Goal: Transaction & Acquisition: Subscribe to service/newsletter

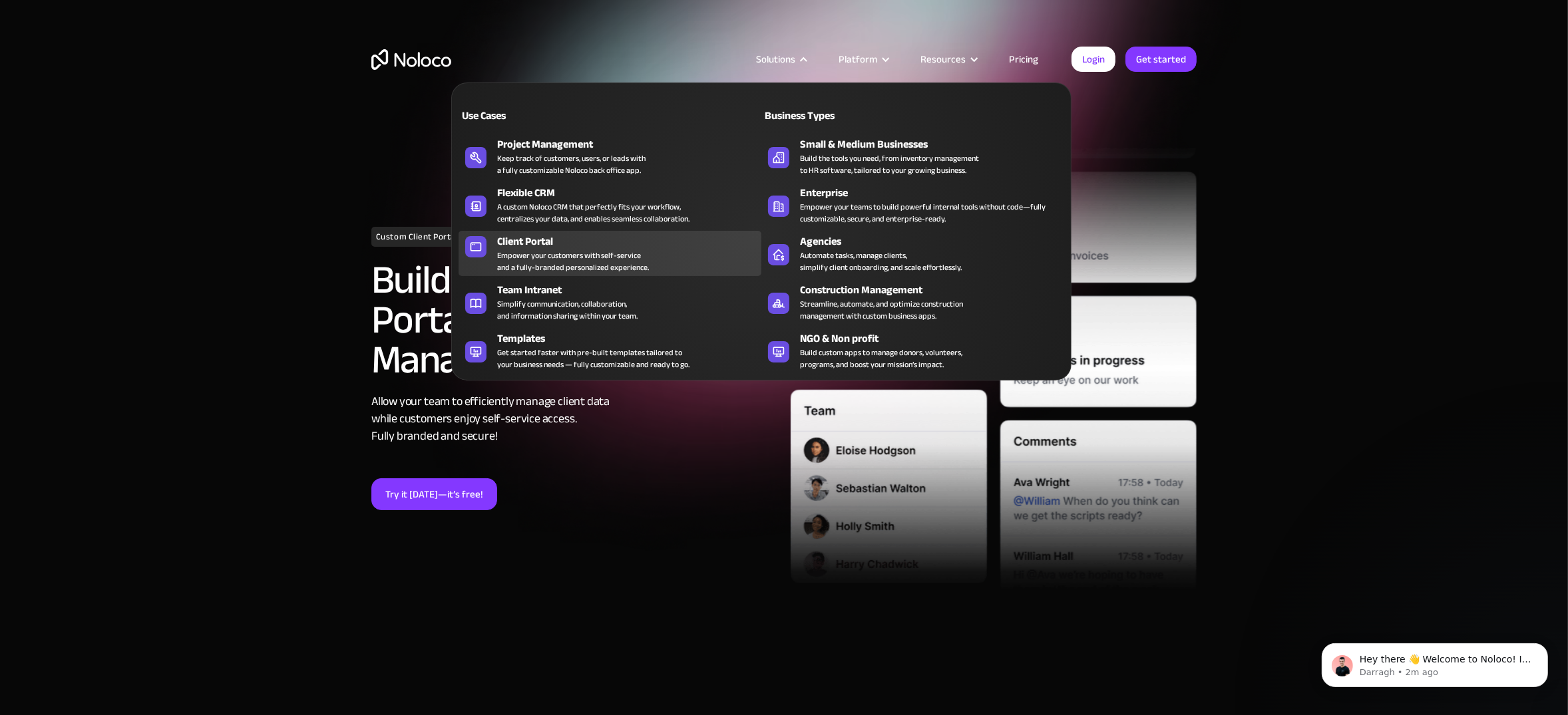
click at [523, 251] on div "Empower your customers with self-service and a fully-branded personalized exper…" at bounding box center [573, 261] width 152 height 24
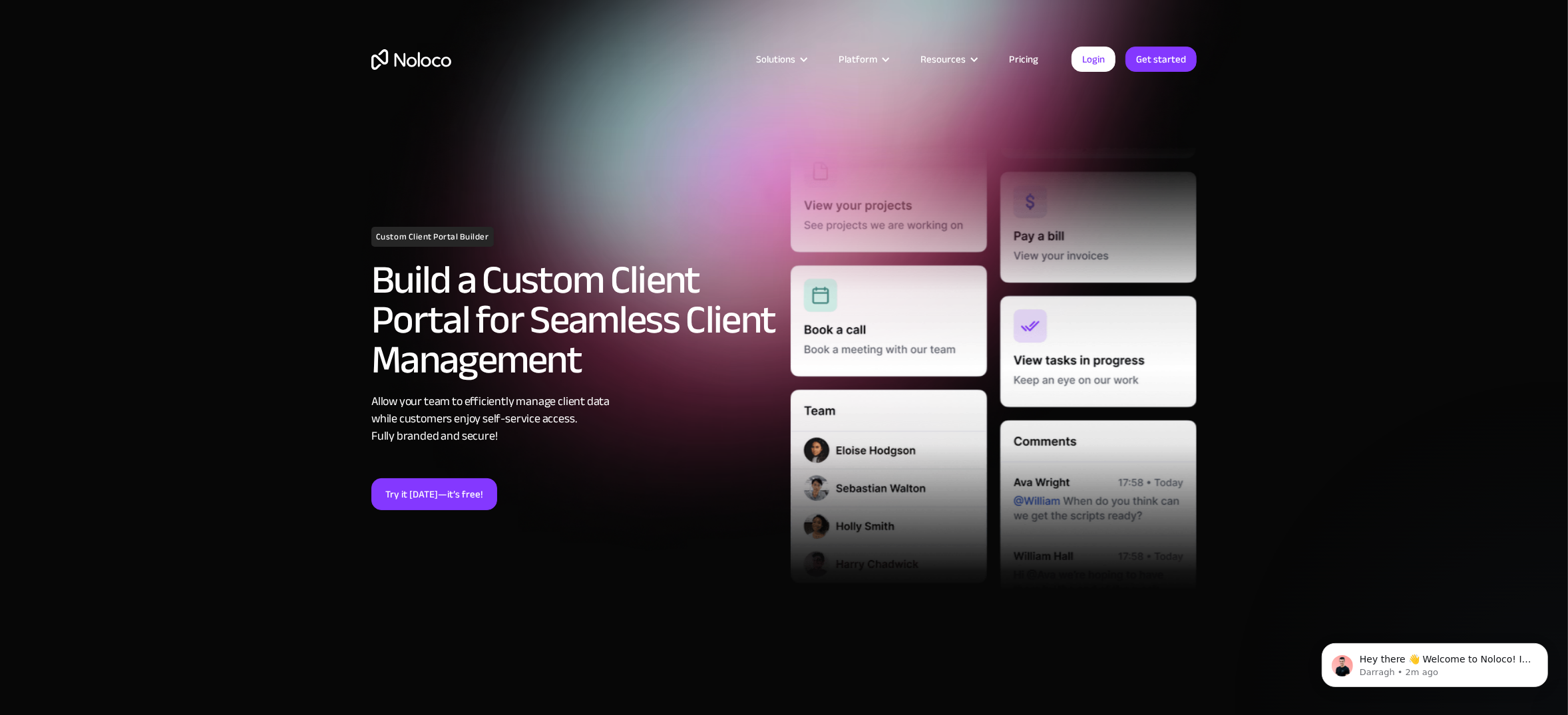
click at [1011, 55] on link "Pricing" at bounding box center [1023, 59] width 62 height 17
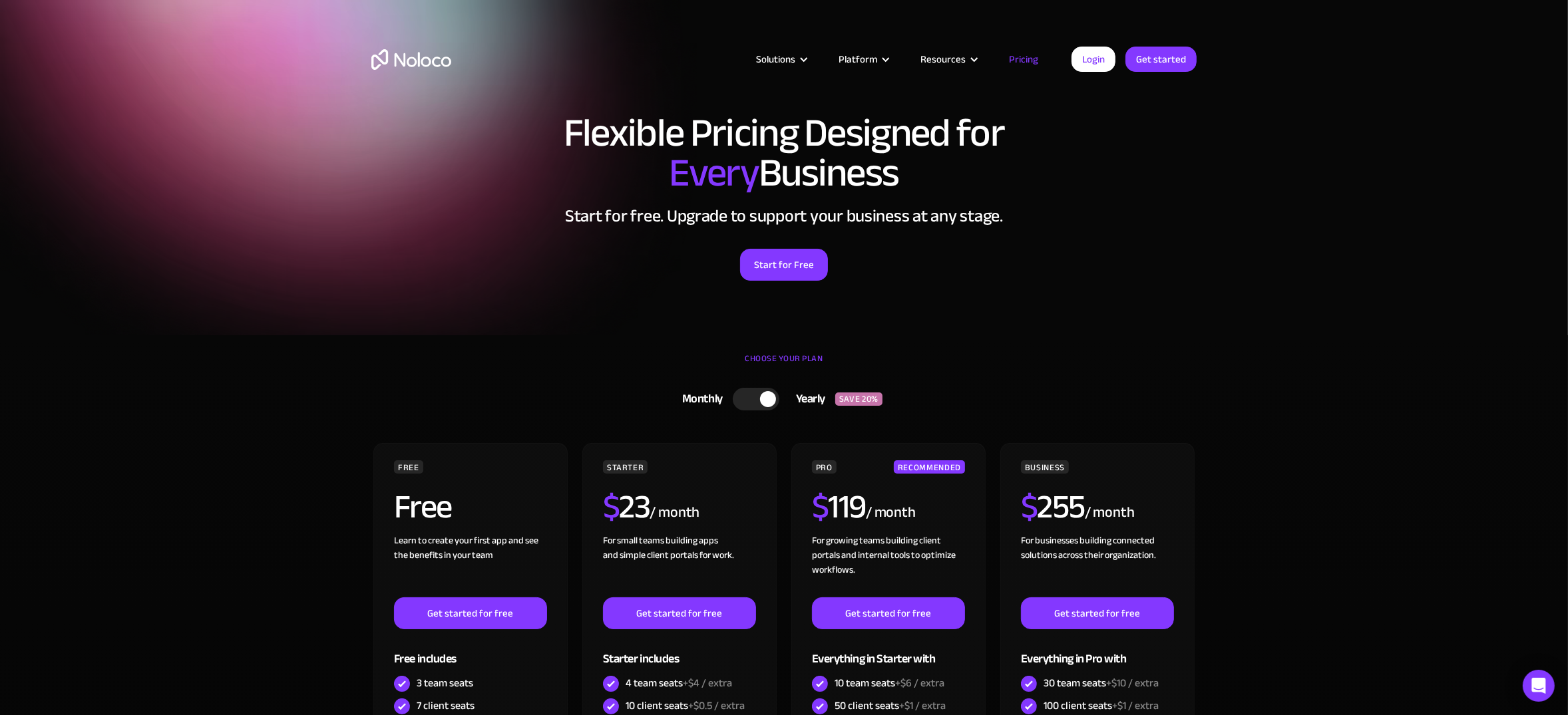
click at [749, 396] on div at bounding box center [756, 399] width 47 height 23
click at [0, 0] on link "Get started" at bounding box center [0, 0] width 0 height 0
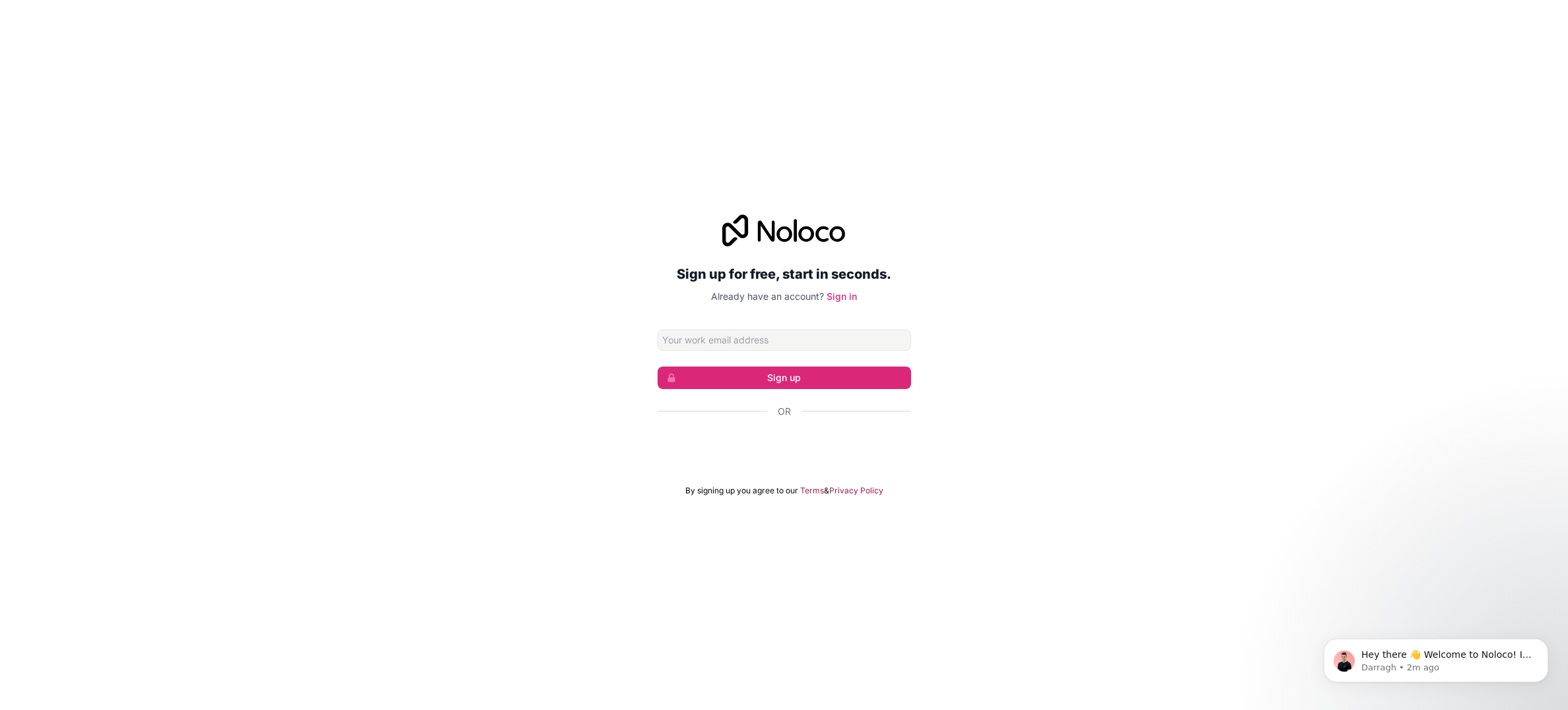
click at [780, 348] on input "Email address" at bounding box center [784, 340] width 254 height 21
type input "admin@modernordernh.com"
click at [784, 379] on button "Sign up" at bounding box center [784, 377] width 254 height 22
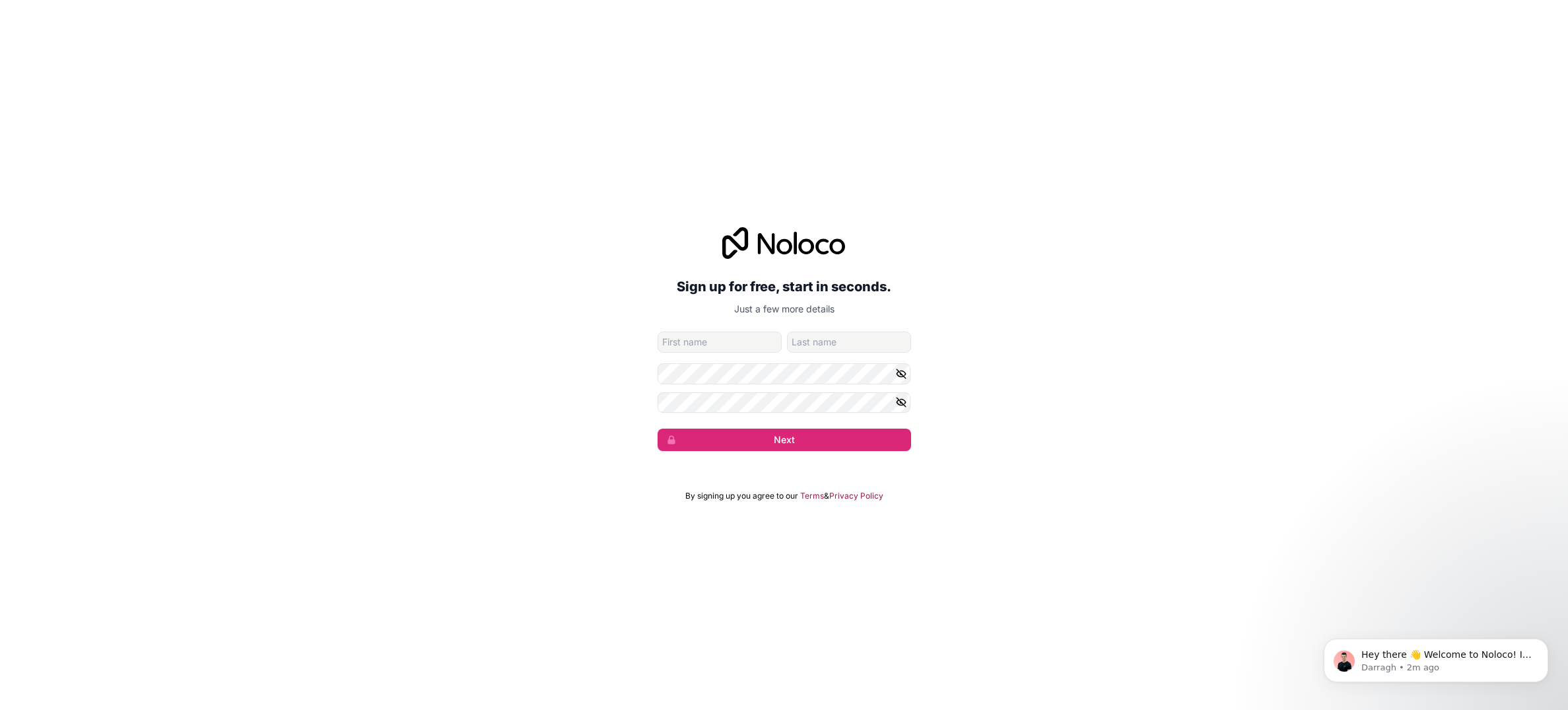
click at [759, 343] on input "given-name" at bounding box center [720, 342] width 124 height 21
type input "MICHAEL"
type input "CUTLER"
click at [766, 438] on button "Next" at bounding box center [784, 440] width 254 height 22
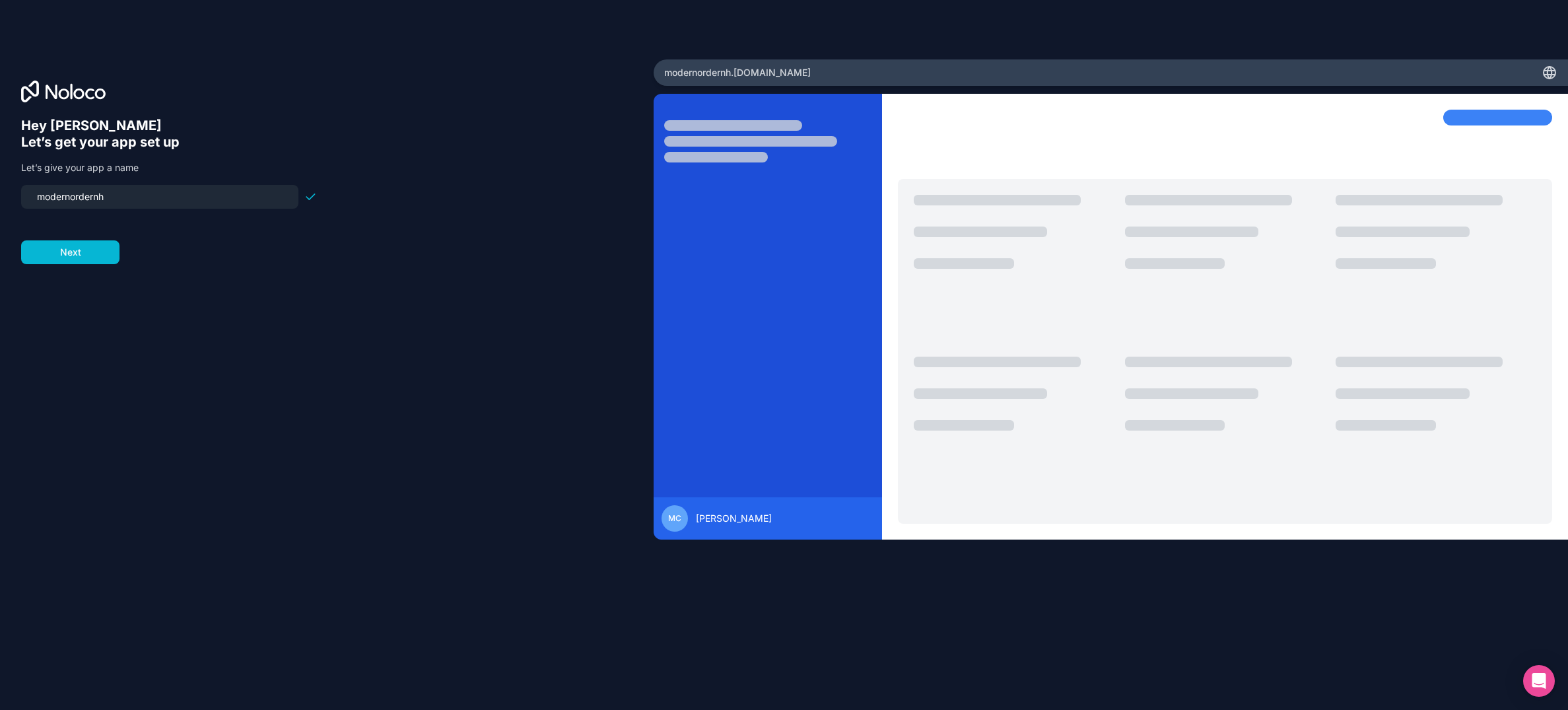
drag, startPoint x: 160, startPoint y: 198, endPoint x: -1, endPoint y: 163, distance: 164.8
click at [0, 163] on html "Hey MICHAEL 👋 Let’s get your app set up Let’s give your app a name modernordern…" at bounding box center [784, 355] width 1568 height 710
click at [215, 243] on form "modernordernh Next" at bounding box center [169, 224] width 296 height 80
drag, startPoint x: 173, startPoint y: 198, endPoint x: 10, endPoint y: 182, distance: 163.8
click at [10, 182] on div "Hey MICHAEL 👋 Let’s get your app set up Let’s give your app a name modernordern…" at bounding box center [327, 355] width 654 height 592
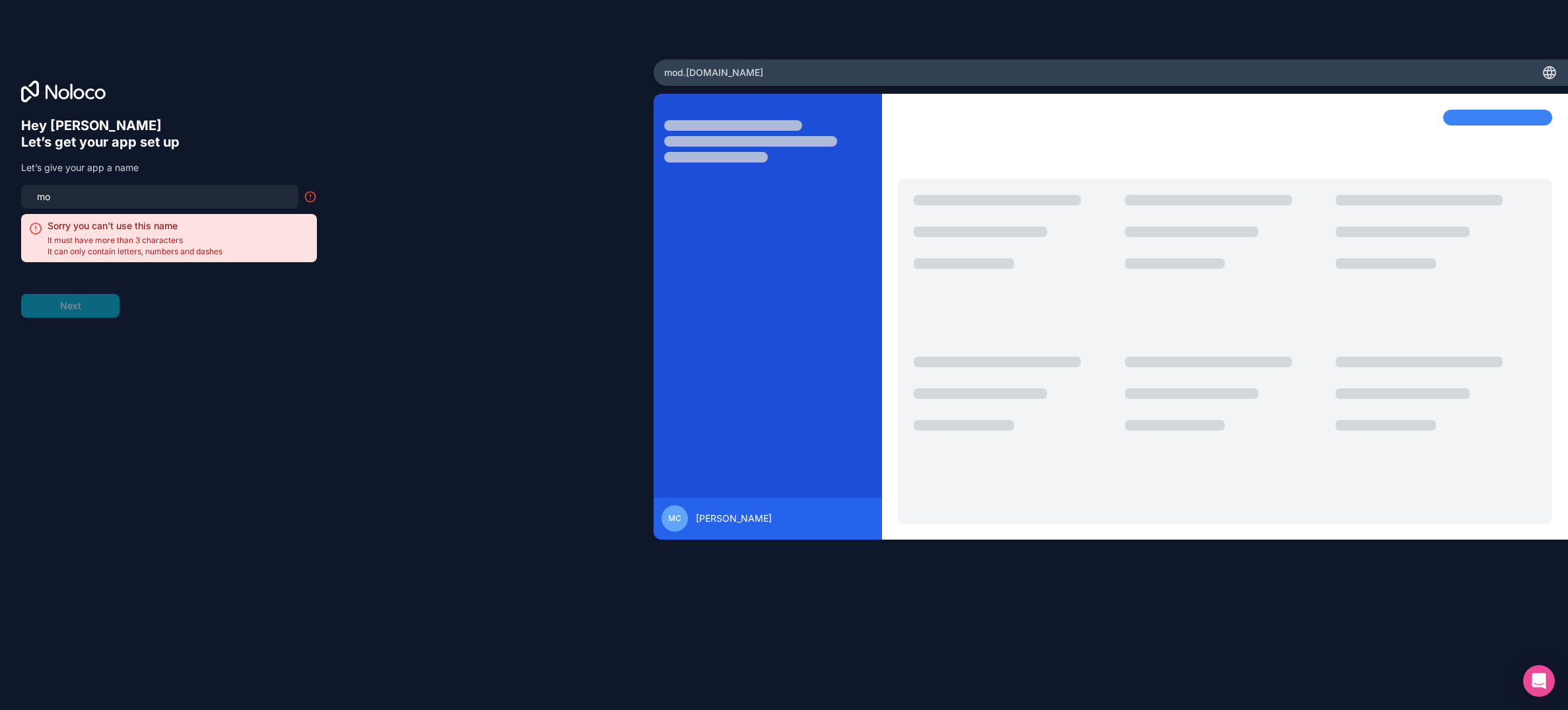
type input "m"
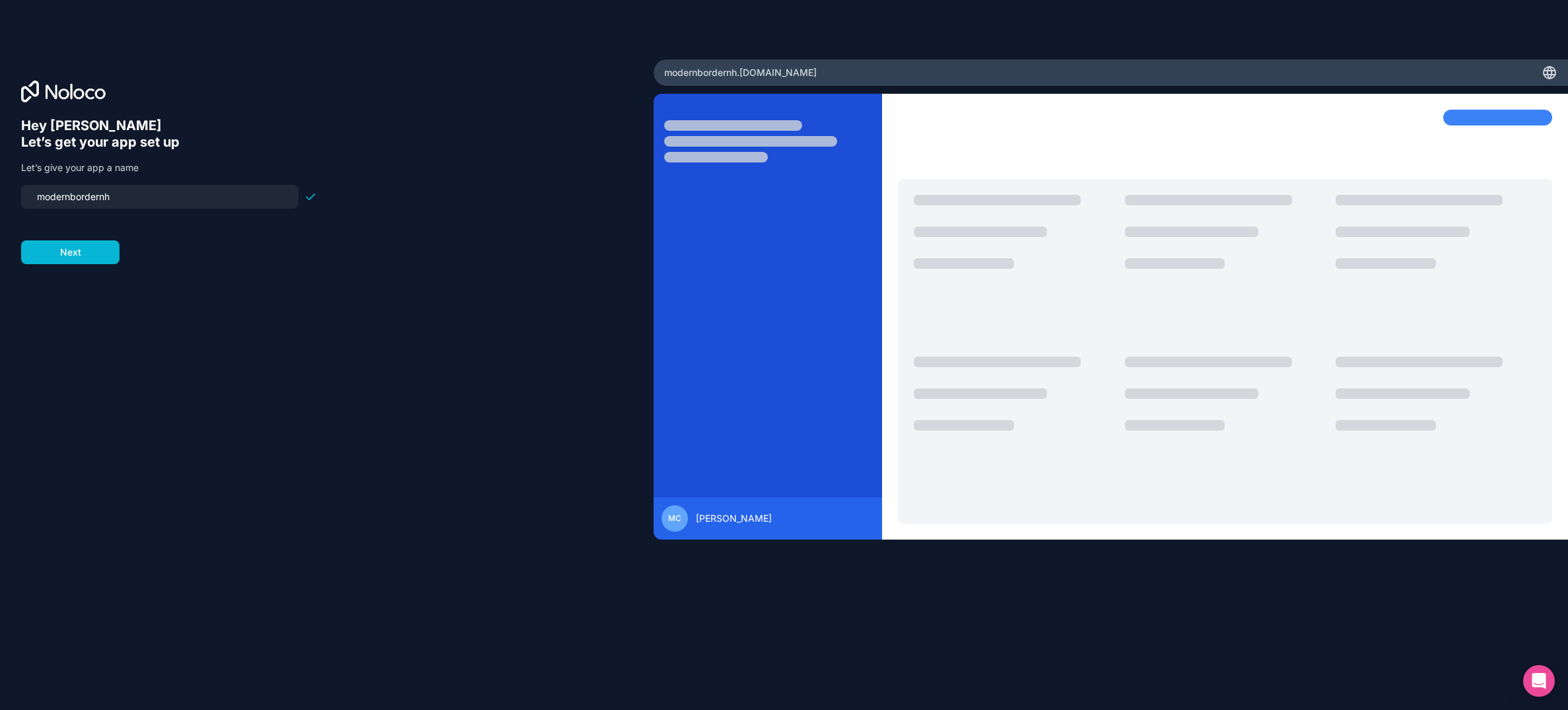
drag, startPoint x: 198, startPoint y: 190, endPoint x: -1, endPoint y: 160, distance: 201.2
click at [0, 160] on html "Hey MICHAEL 👋 Let’s get your app set up Let’s give your app a name modernborder…" at bounding box center [784, 355] width 1568 height 710
type input "modernordernh"
click at [105, 250] on button "Next" at bounding box center [70, 252] width 99 height 24
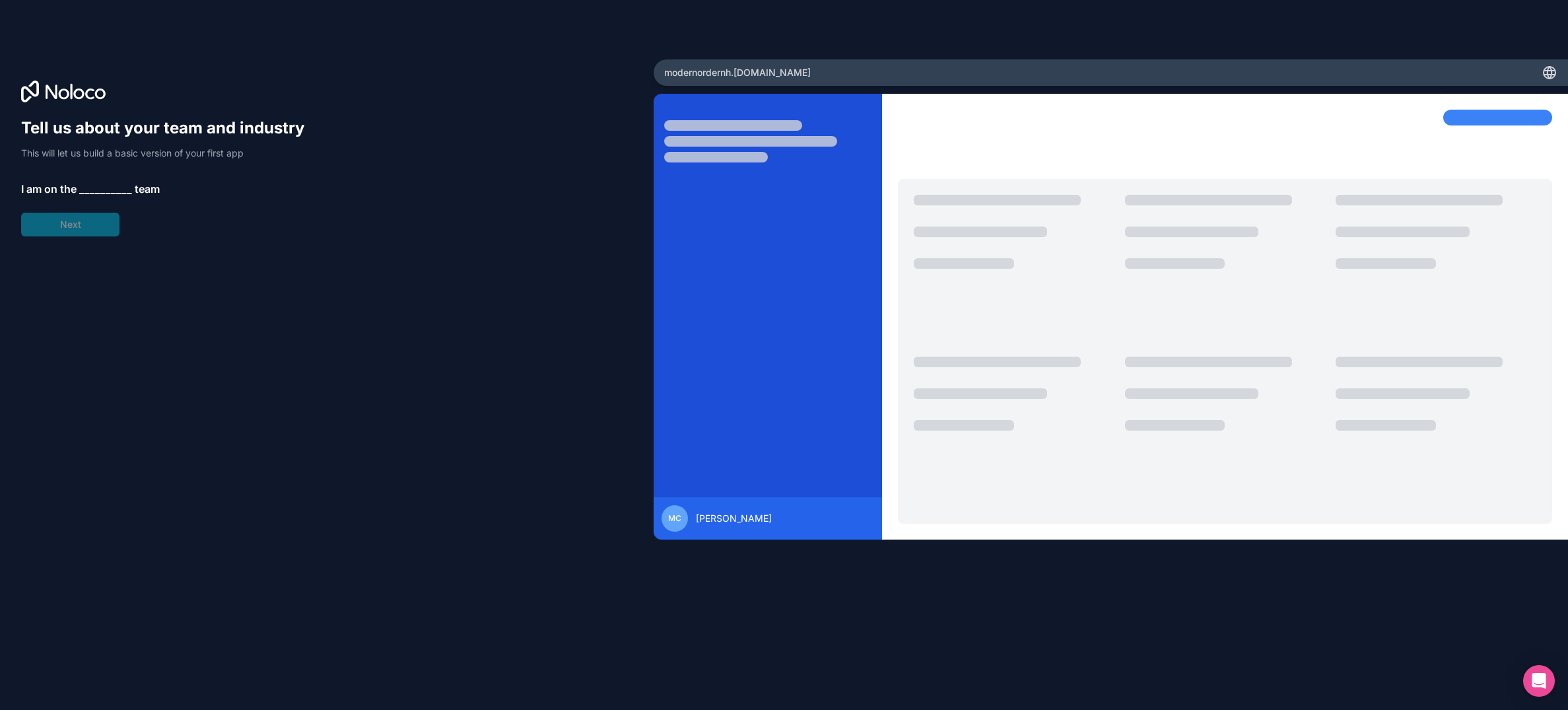
click at [101, 188] on span "__________" at bounding box center [106, 188] width 53 height 16
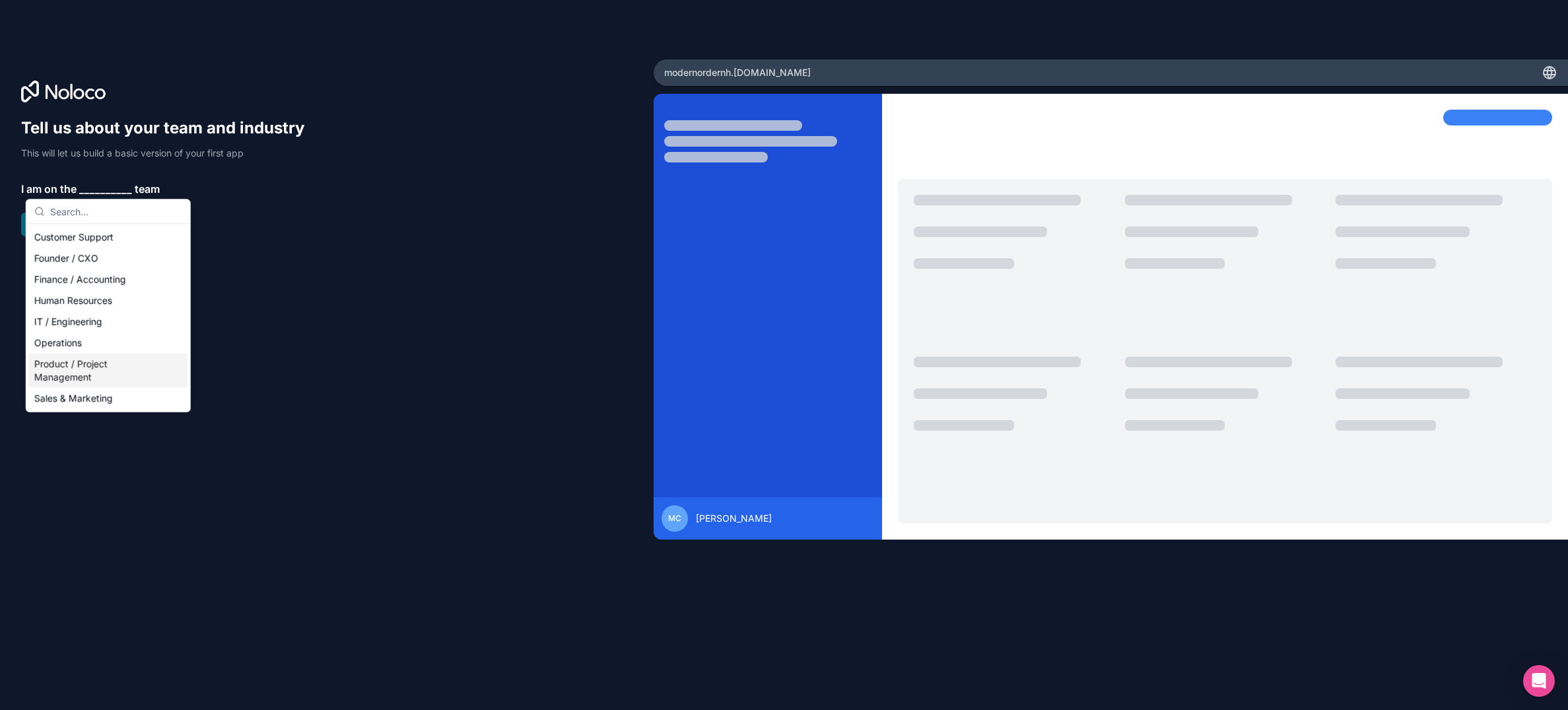
click at [251, 348] on div "Tell us about your team and industry This will let us build a basic version of …" at bounding box center [327, 374] width 612 height 513
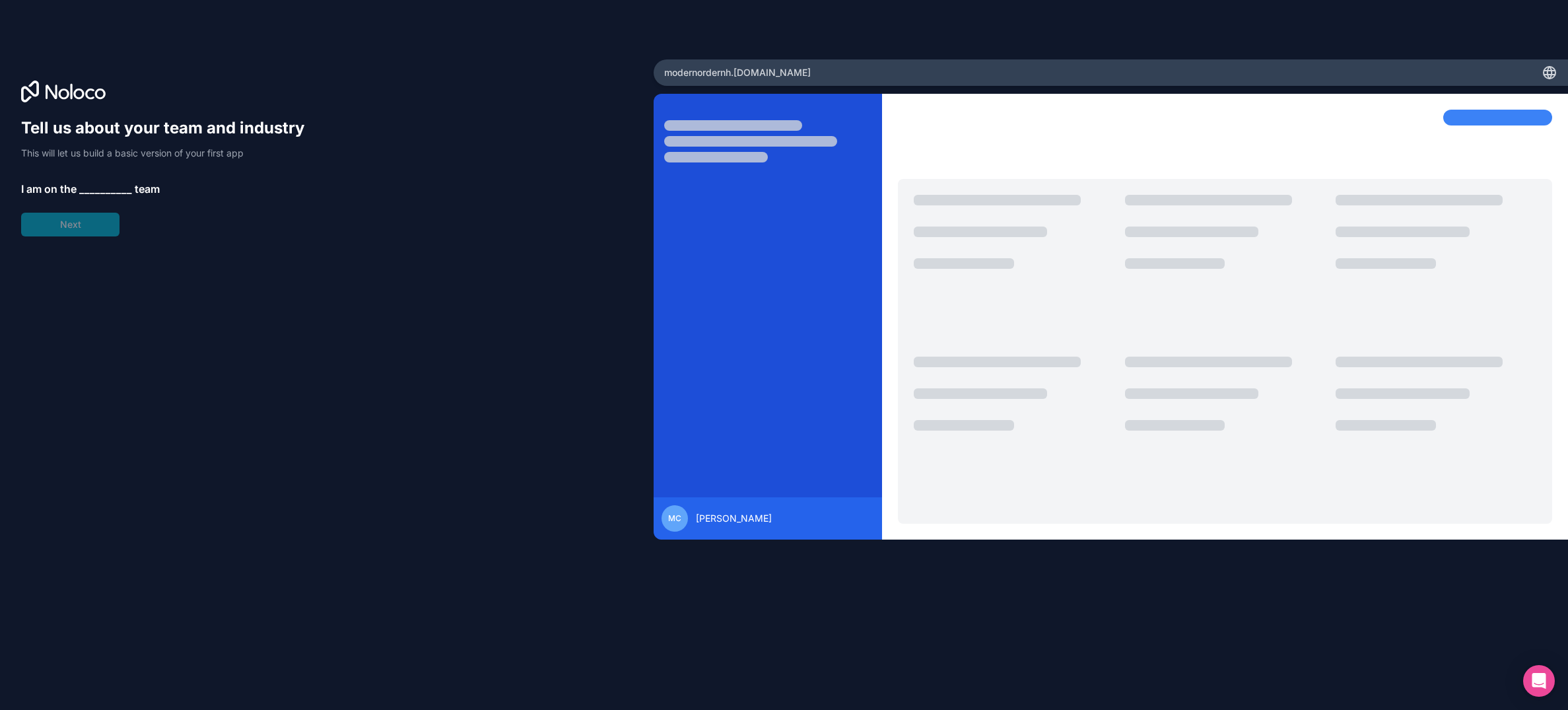
click at [107, 185] on span "__________" at bounding box center [106, 188] width 53 height 16
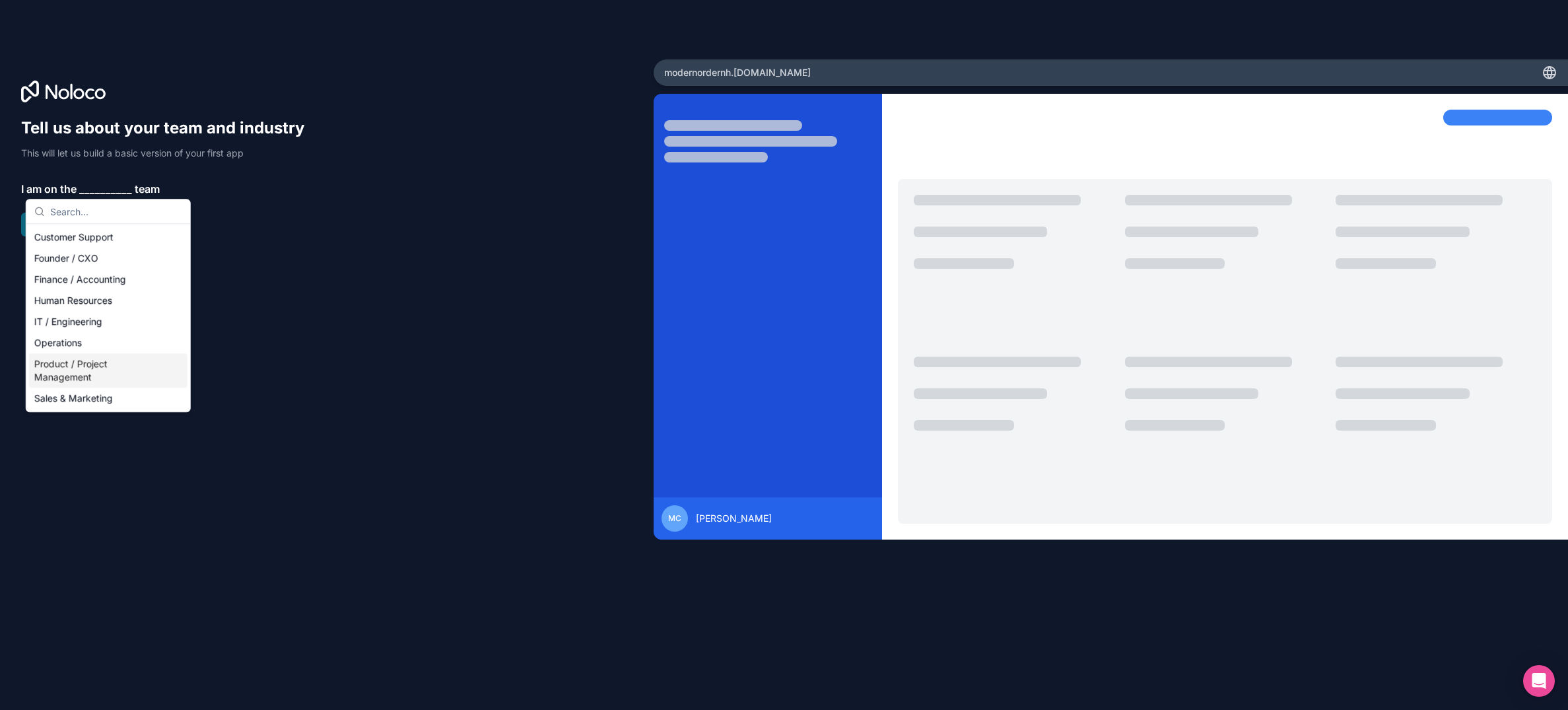
click at [101, 368] on div "Product / Project Management" at bounding box center [108, 371] width 158 height 35
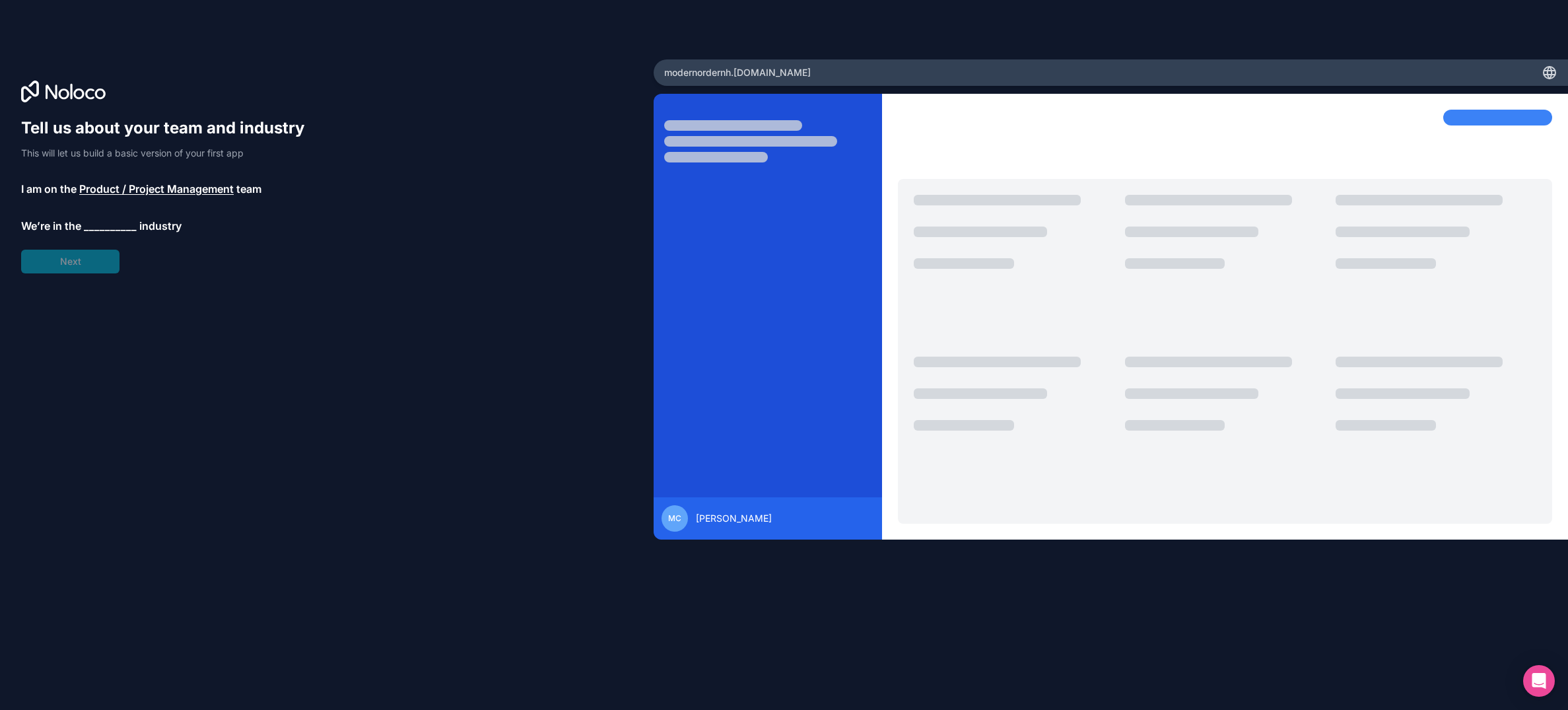
click at [103, 222] on span "__________" at bounding box center [110, 226] width 53 height 16
type input "d"
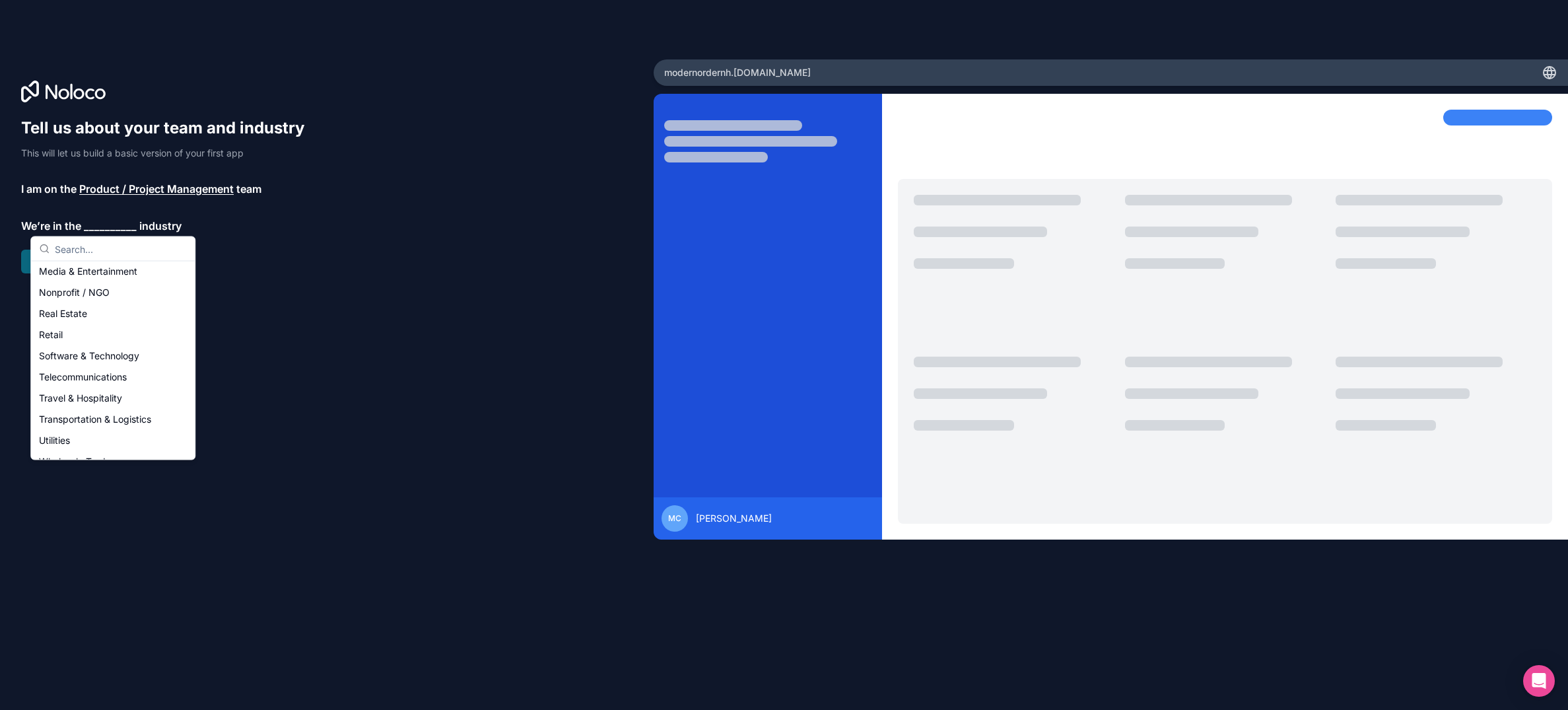
scroll to position [271, 0]
click at [115, 439] on div "Others" at bounding box center [113, 447] width 158 height 21
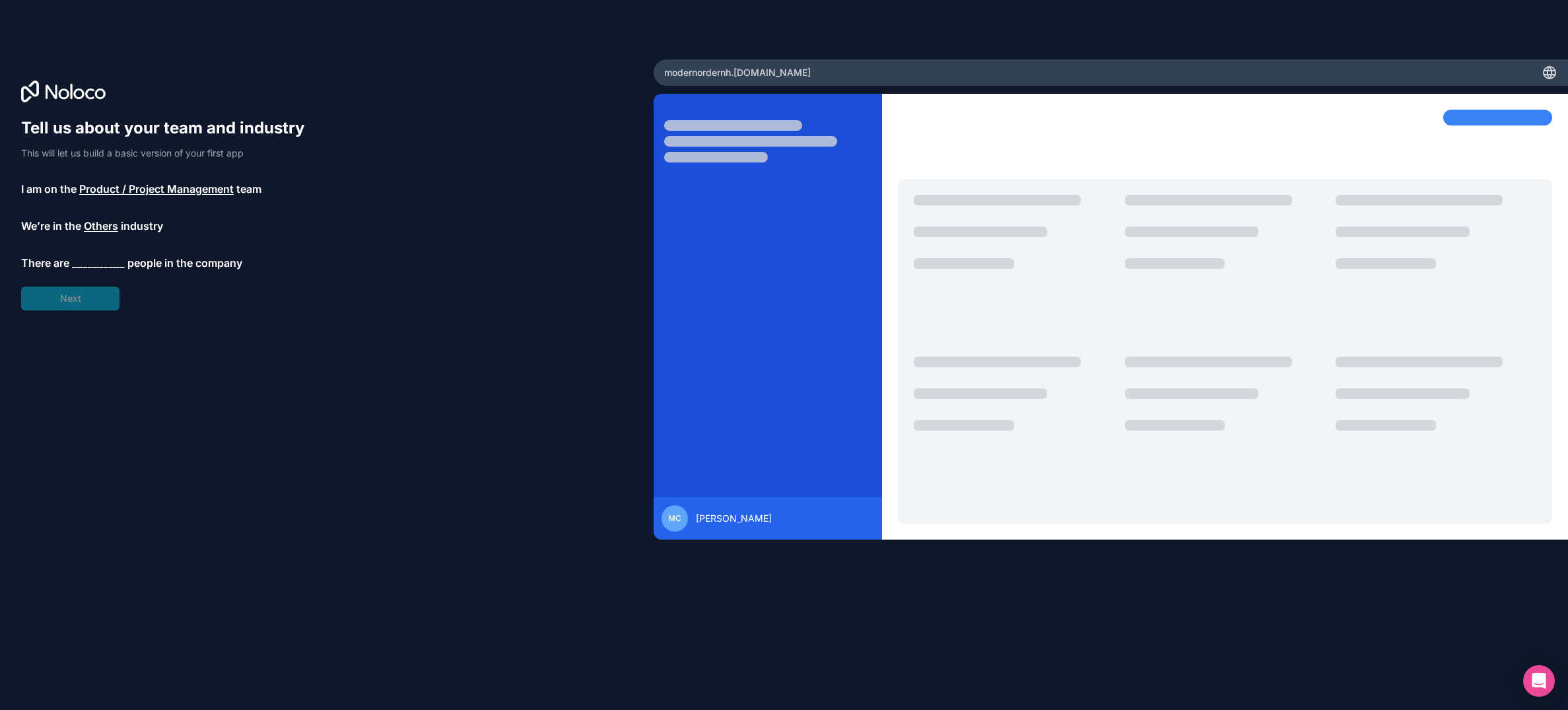
click at [115, 256] on span "__________" at bounding box center [99, 263] width 53 height 16
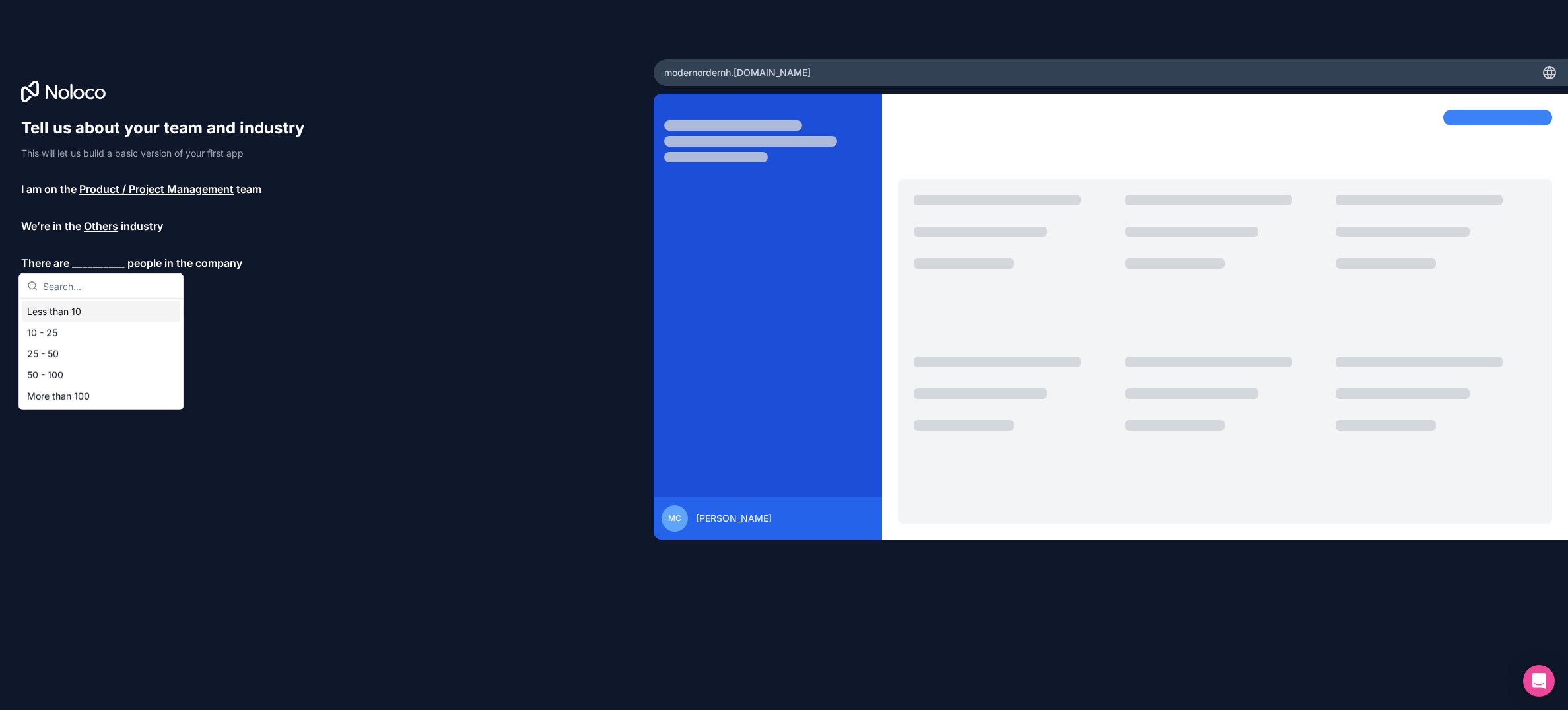
click at [86, 308] on div "Less than 10" at bounding box center [101, 311] width 158 height 21
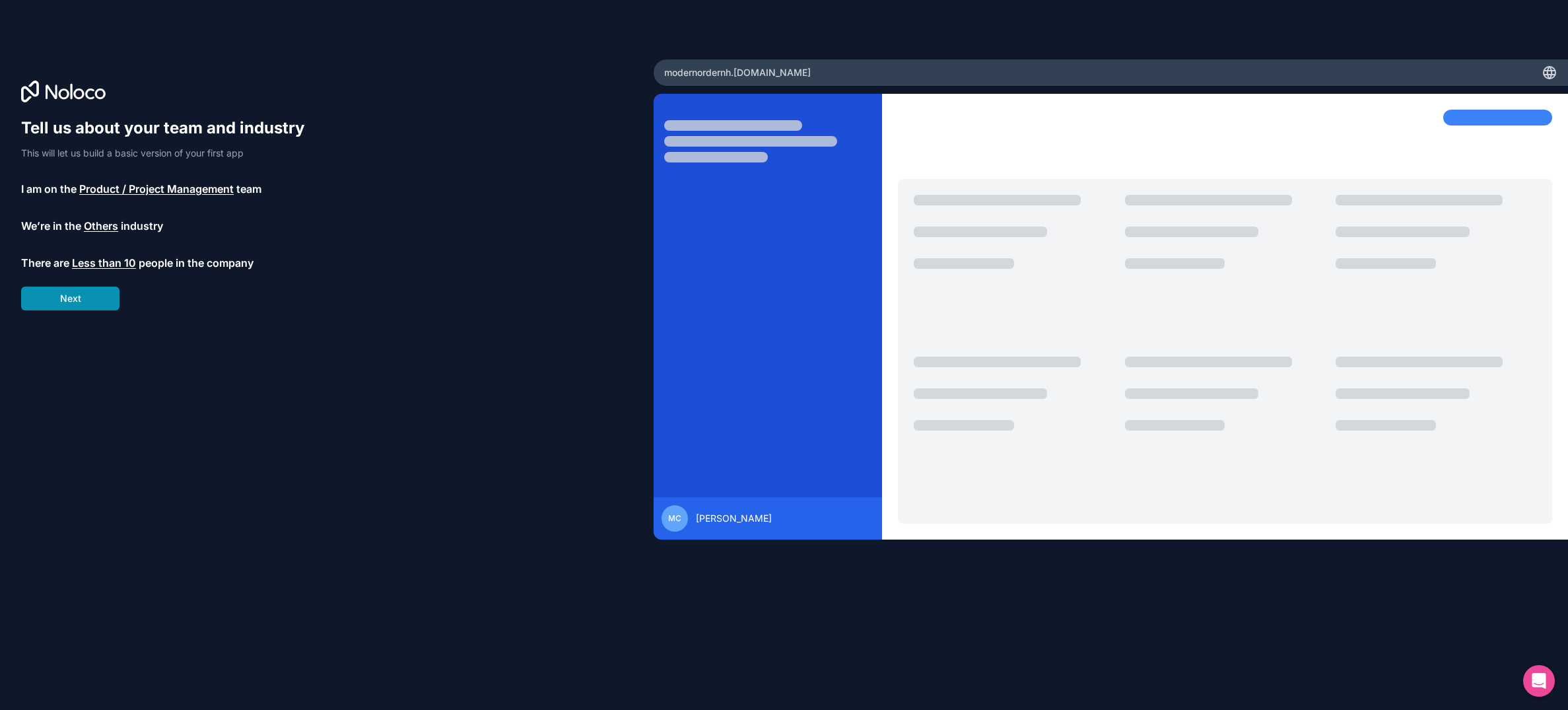
click at [86, 297] on button "Next" at bounding box center [70, 299] width 99 height 24
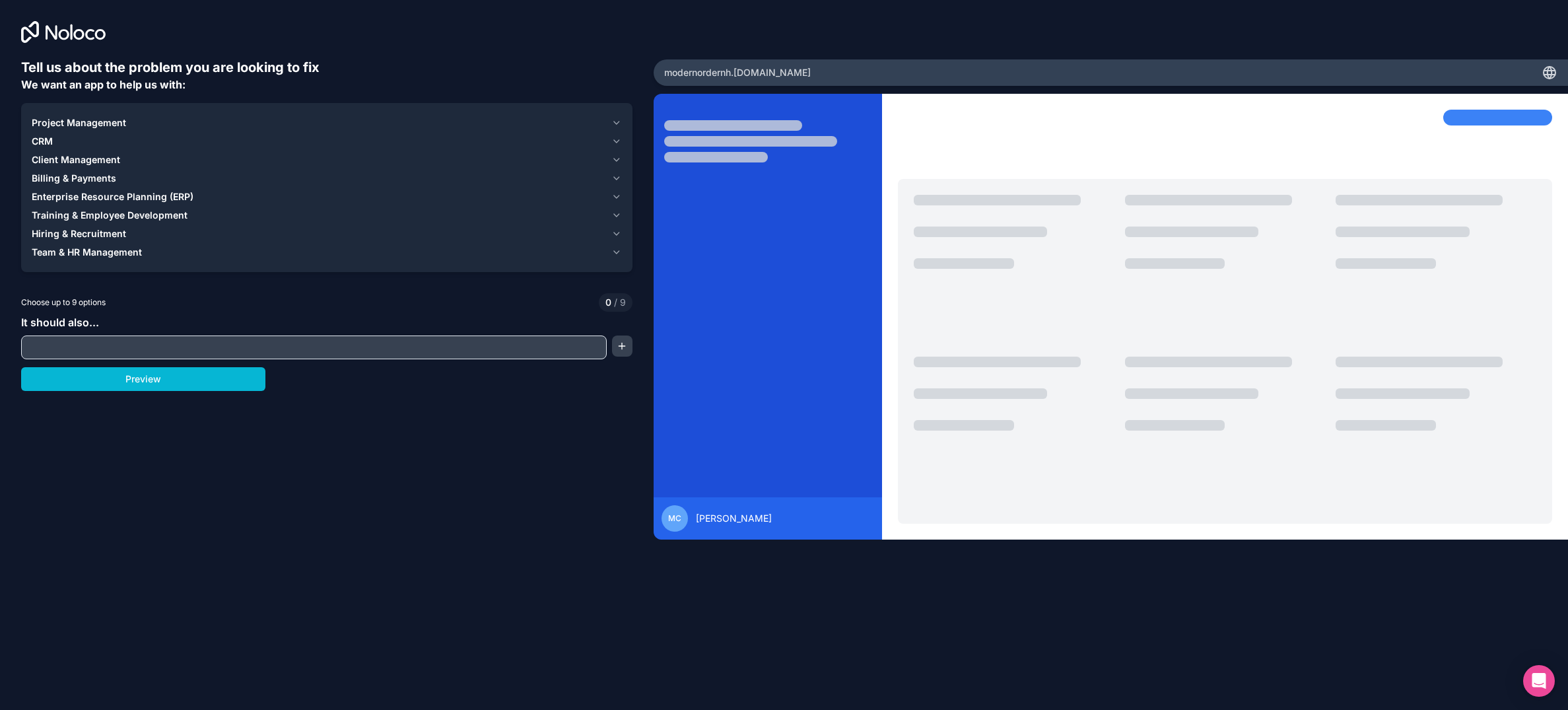
click at [111, 117] on span "Project Management" at bounding box center [79, 122] width 94 height 13
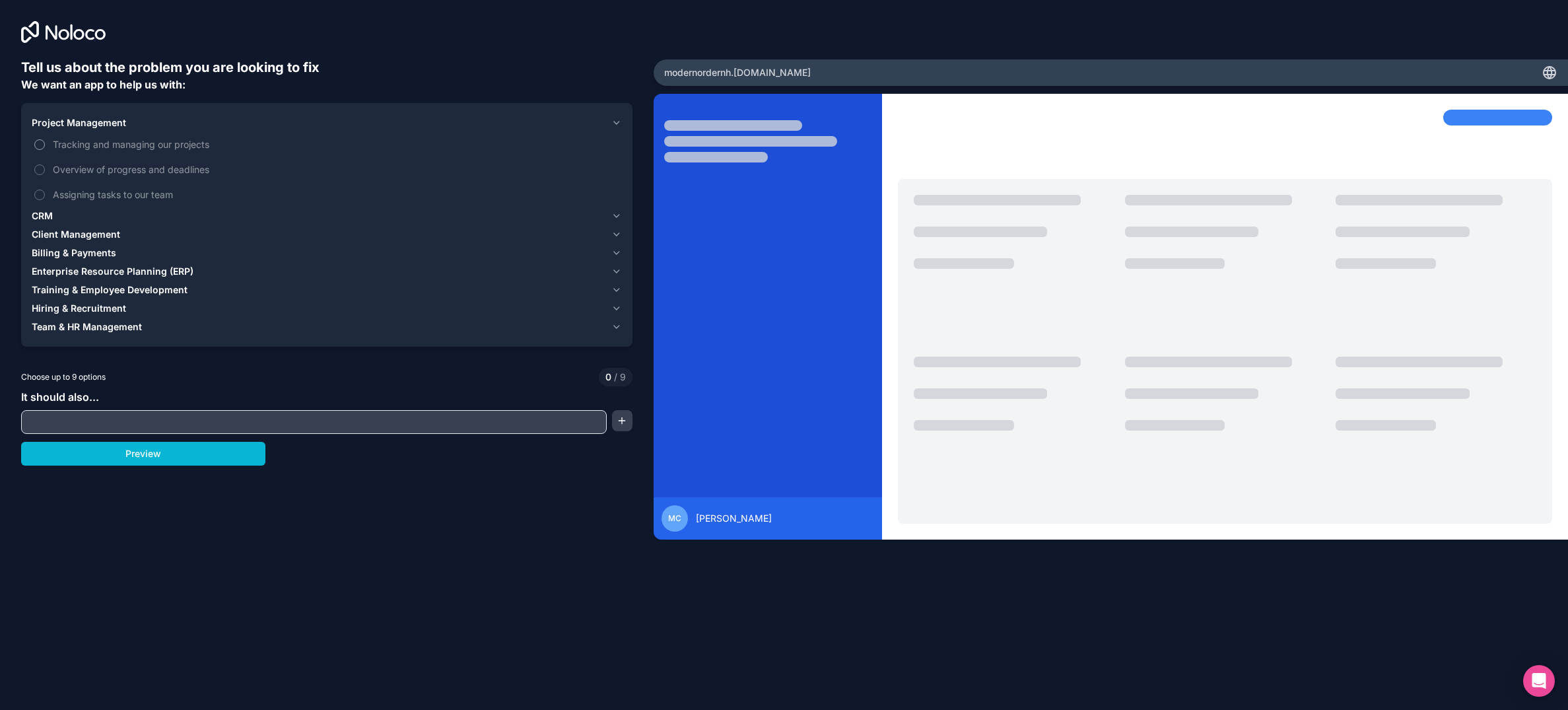
click at [41, 142] on button "Tracking and managing our projects" at bounding box center [40, 145] width 11 height 11
click at [43, 144] on button "Tracking and managing our projects" at bounding box center [40, 145] width 11 height 11
click at [37, 169] on button "Overview of progress and deadlines" at bounding box center [40, 170] width 11 height 11
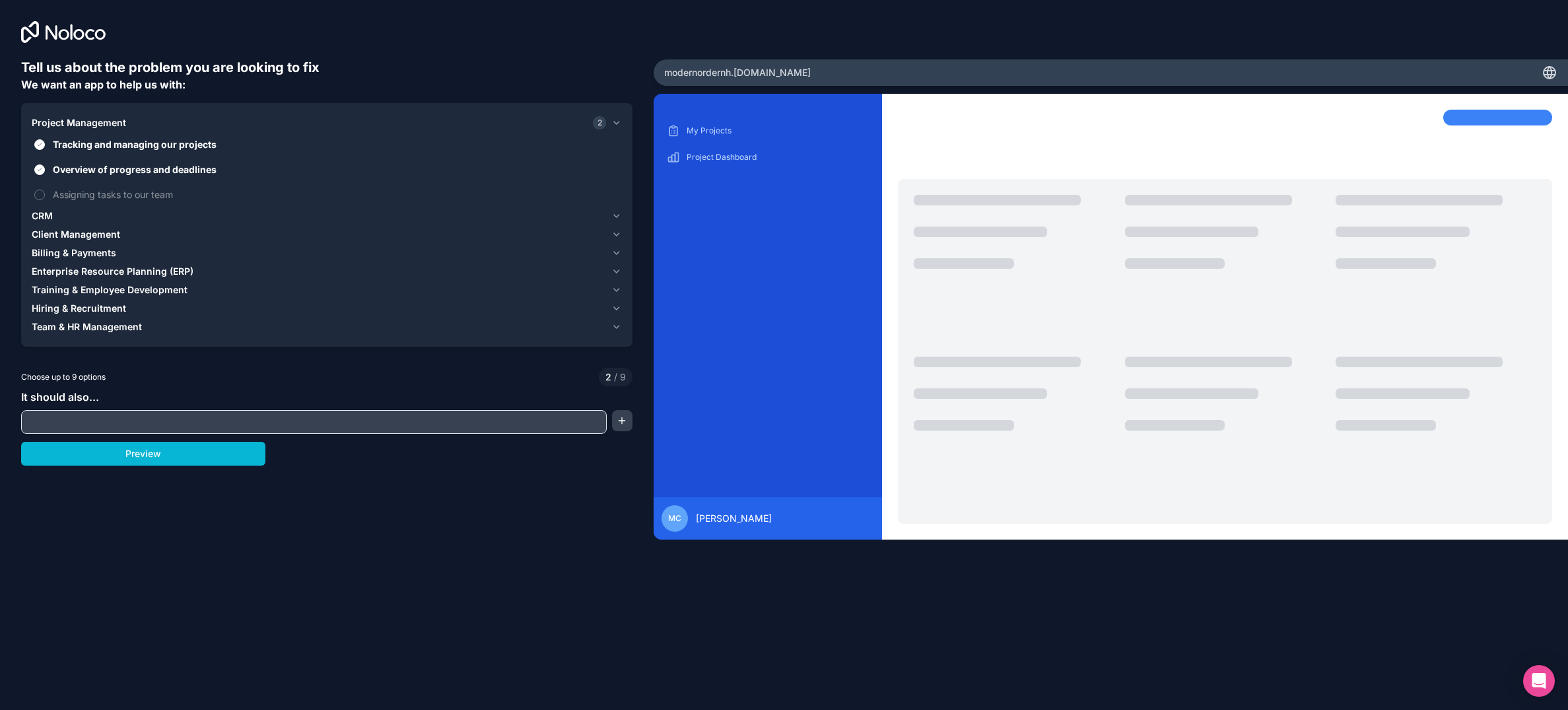
click at [47, 212] on span "CRM" at bounding box center [42, 216] width 21 height 13
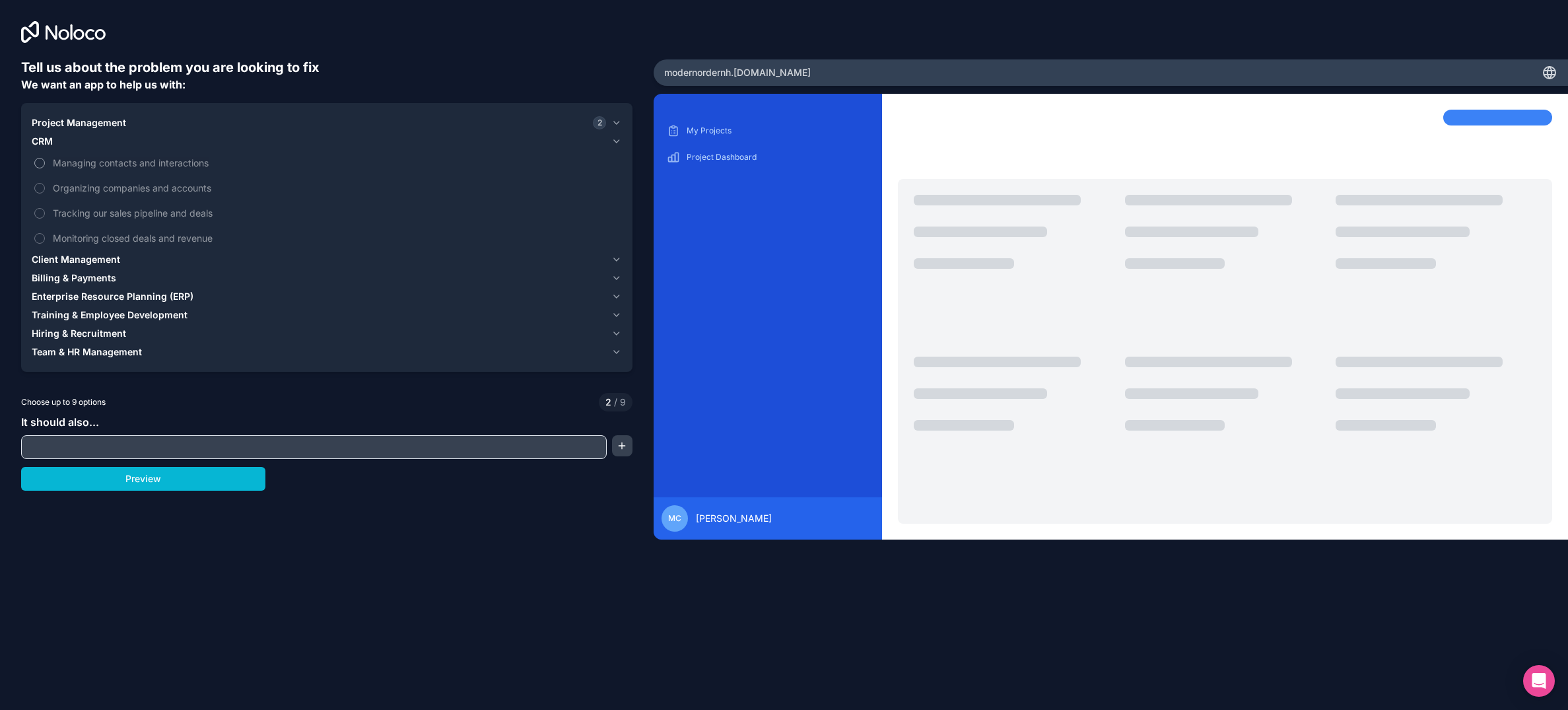
click at [47, 162] on label "Managing contacts and interactions" at bounding box center [327, 163] width 591 height 24
click at [45, 162] on button "Managing contacts and interactions" at bounding box center [40, 163] width 11 height 11
click at [45, 188] on label "Organizing companies and accounts" at bounding box center [327, 188] width 591 height 24
click at [45, 188] on button "Organizing companies and accounts" at bounding box center [40, 188] width 11 height 11
click at [39, 212] on button "Tracking our sales pipeline and deals" at bounding box center [40, 214] width 11 height 11
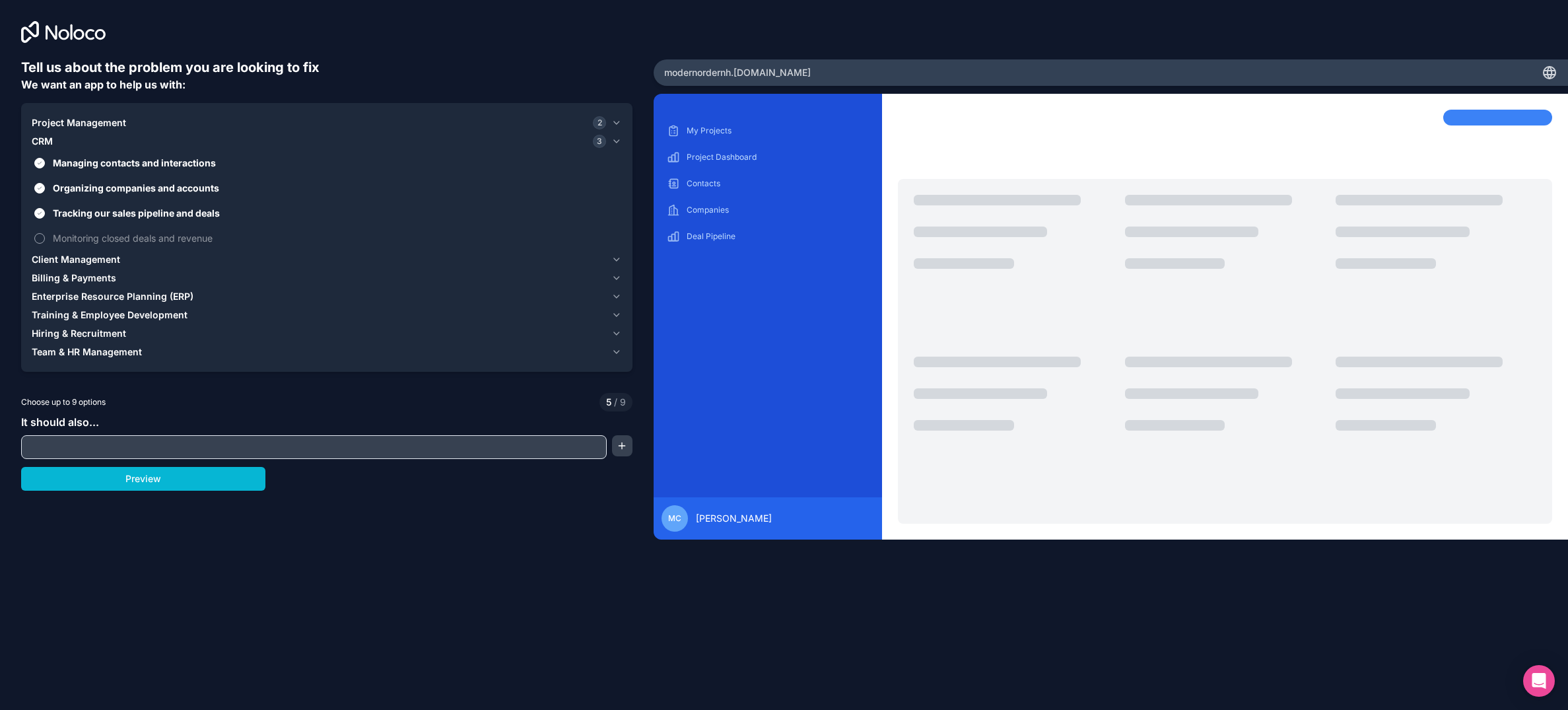
click at [47, 230] on label "Monitoring closed deals and revenue" at bounding box center [327, 238] width 591 height 24
click at [45, 233] on button "Monitoring closed deals and revenue" at bounding box center [40, 239] width 11 height 11
click at [69, 261] on span "Client Management" at bounding box center [76, 259] width 88 height 13
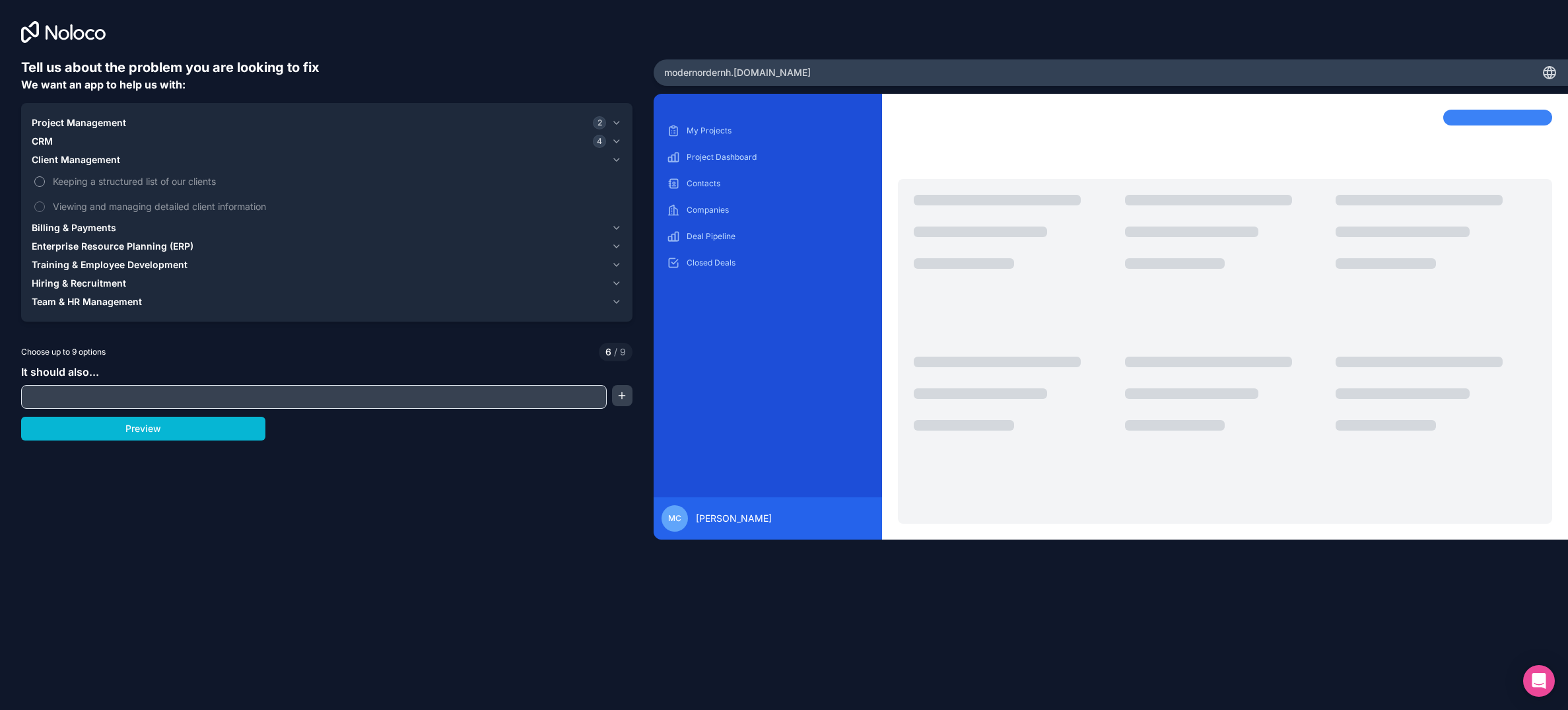
click at [58, 180] on span "Keeping a structured list of our clients" at bounding box center [336, 181] width 567 height 14
click at [45, 180] on button "Keeping a structured list of our clients" at bounding box center [40, 182] width 11 height 11
click at [60, 206] on span "Viewing and managing detailed client information" at bounding box center [336, 206] width 567 height 14
click at [45, 206] on button "Viewing and managing detailed client information" at bounding box center [40, 207] width 11 height 11
click at [72, 222] on span "Billing & Payments" at bounding box center [74, 227] width 84 height 13
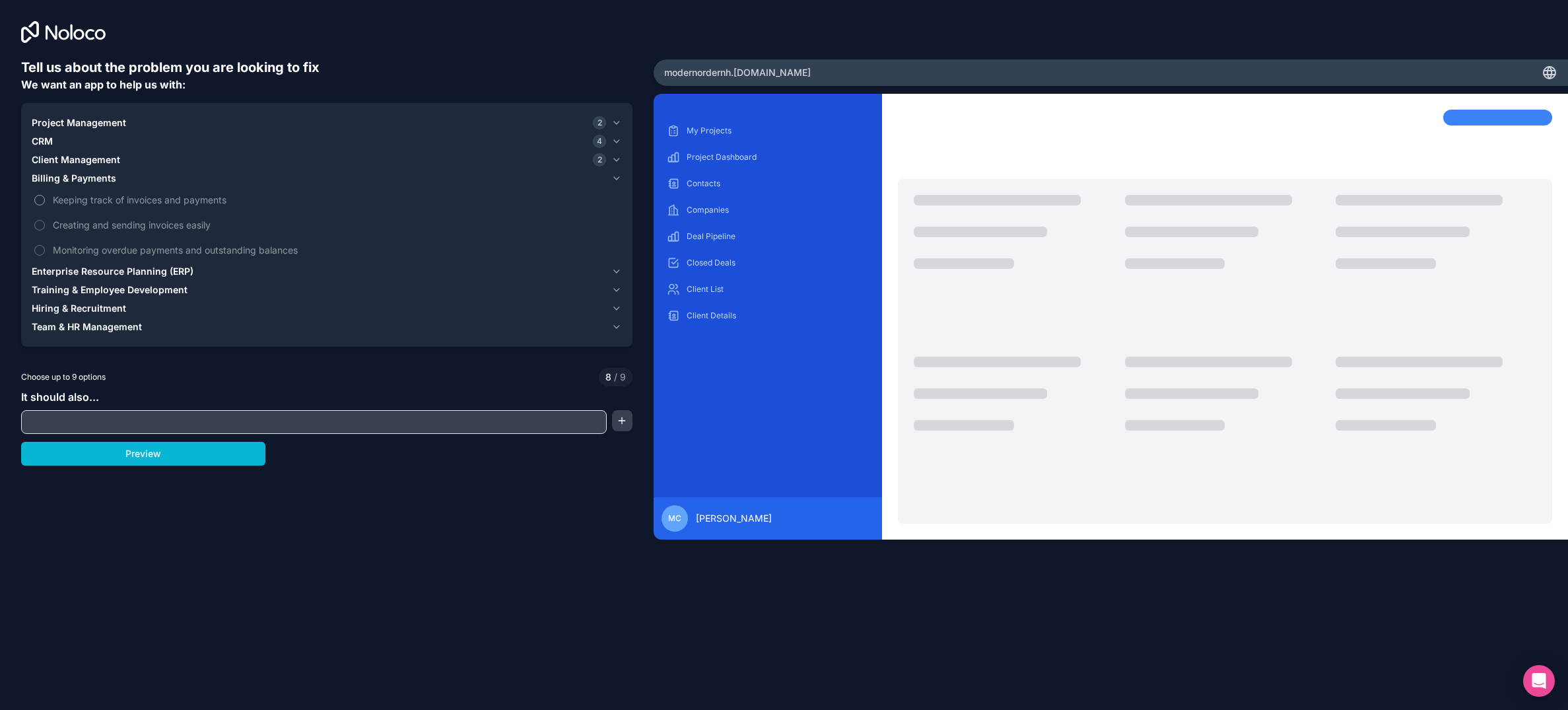
click at [80, 199] on span "Keeping track of invoices and payments" at bounding box center [336, 200] width 567 height 14
click at [45, 199] on button "Keeping track of invoices and payments" at bounding box center [40, 201] width 11 height 11
click at [82, 224] on span "Creating and sending invoices easily" at bounding box center [336, 225] width 567 height 14
click at [56, 228] on span "Creating and sending invoices easily" at bounding box center [336, 225] width 567 height 14
click at [76, 222] on span "Creating and sending invoices easily" at bounding box center [336, 225] width 567 height 14
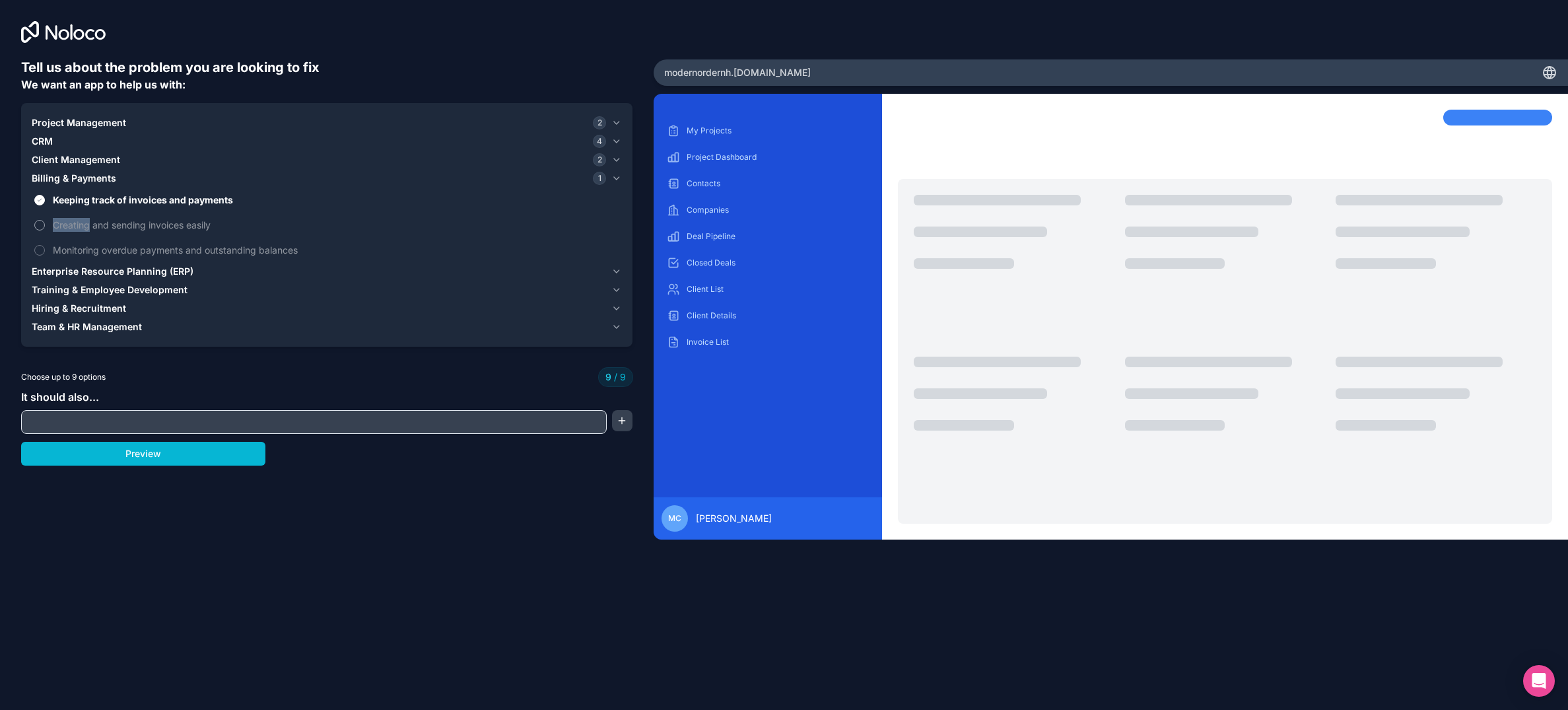
click at [76, 222] on span "Creating and sending invoices easily" at bounding box center [336, 225] width 567 height 14
click at [55, 252] on span "Monitoring overdue payments and outstanding balances" at bounding box center [336, 250] width 567 height 14
click at [47, 251] on label "Monitoring overdue payments and outstanding balances" at bounding box center [327, 250] width 591 height 24
click at [88, 273] on span "Enterprise Resource Planning (ERP)" at bounding box center [113, 271] width 162 height 13
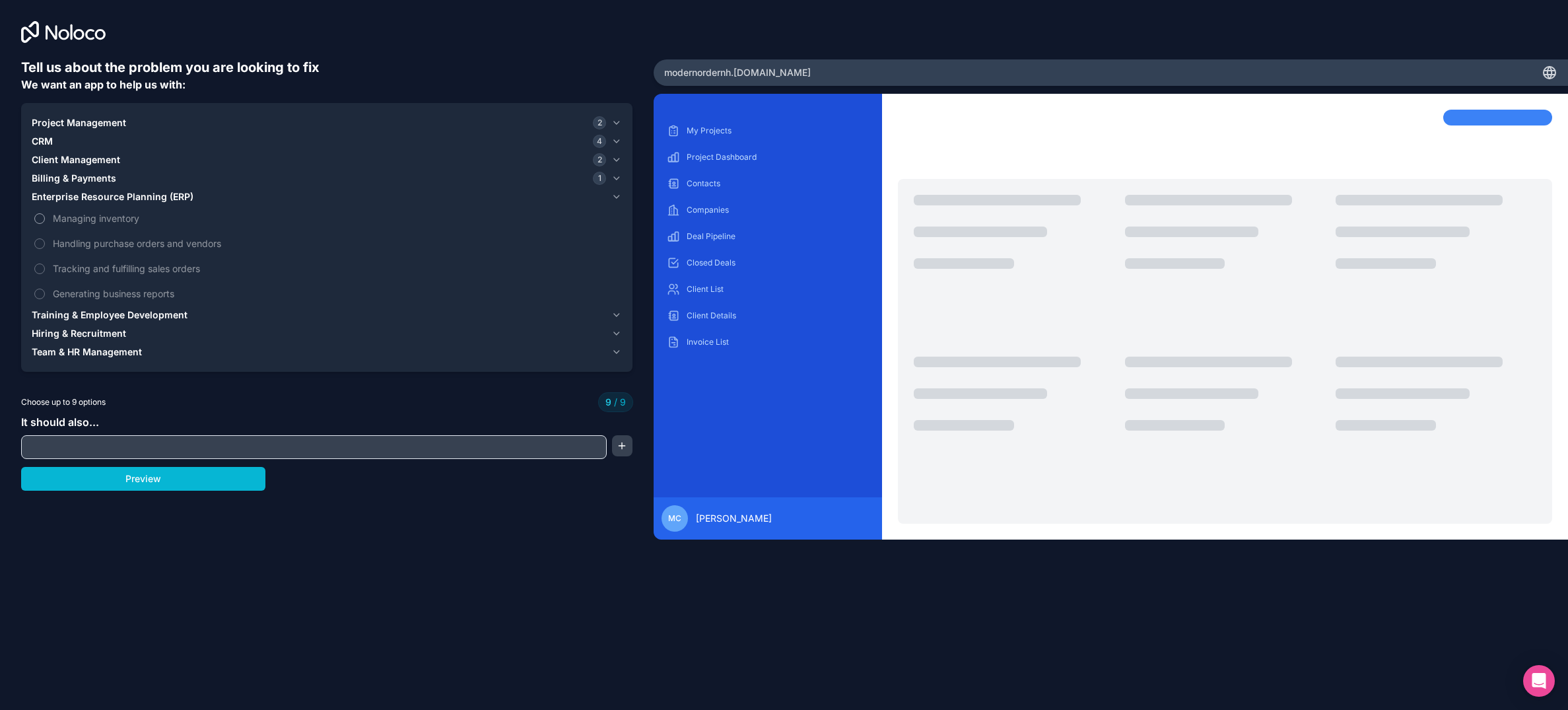
click at [90, 218] on span "Managing inventory" at bounding box center [336, 218] width 567 height 14
click at [100, 199] on span "Enterprise Resource Planning (ERP)" at bounding box center [113, 197] width 162 height 13
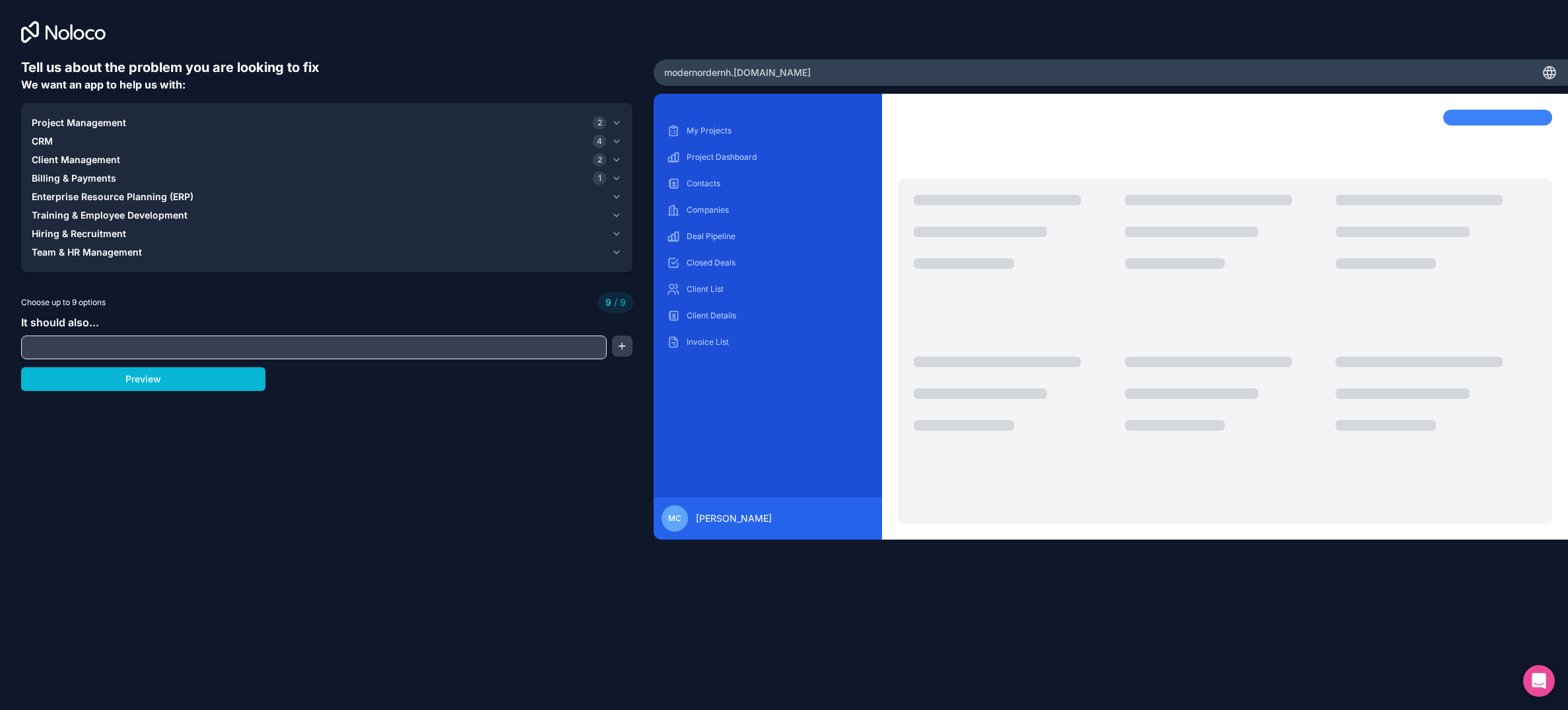
click at [107, 218] on span "Training & Employee Development" at bounding box center [109, 215] width 156 height 13
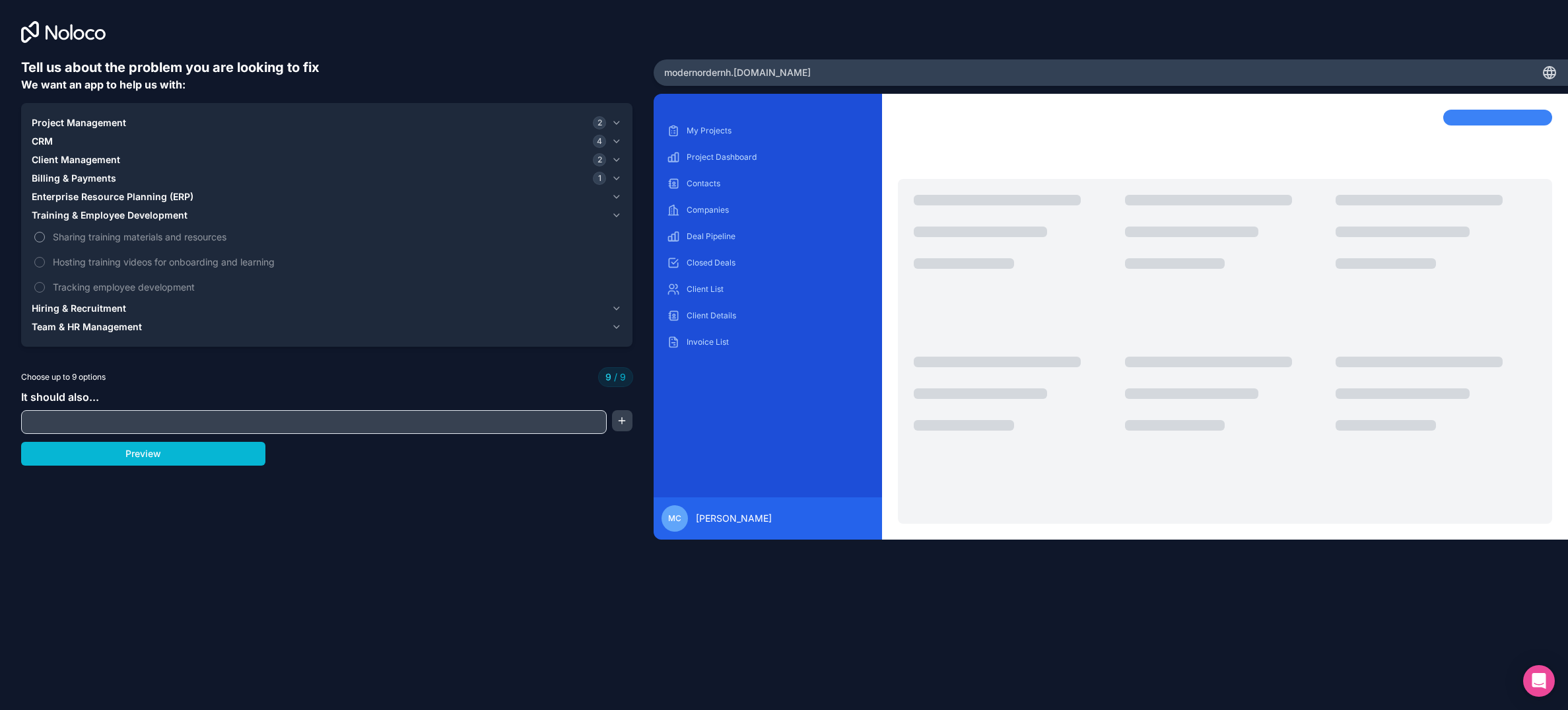
click at [93, 243] on label "Sharing training materials and resources" at bounding box center [327, 237] width 591 height 24
drag, startPoint x: 101, startPoint y: 220, endPoint x: 94, endPoint y: 235, distance: 16.6
click at [101, 220] on span "Training & Employee Development" at bounding box center [109, 215] width 156 height 13
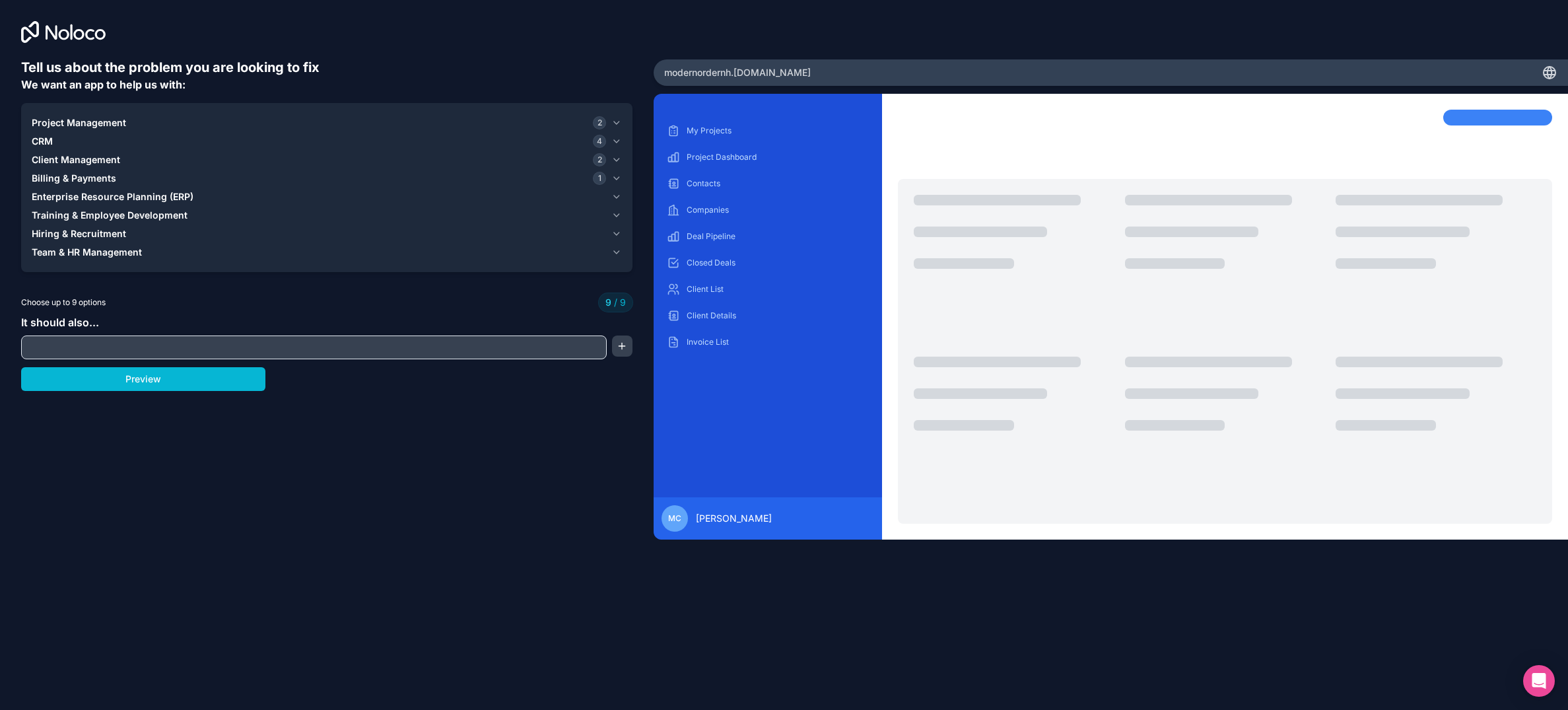
click at [91, 235] on span "Hiring & Recruitment" at bounding box center [79, 233] width 94 height 13
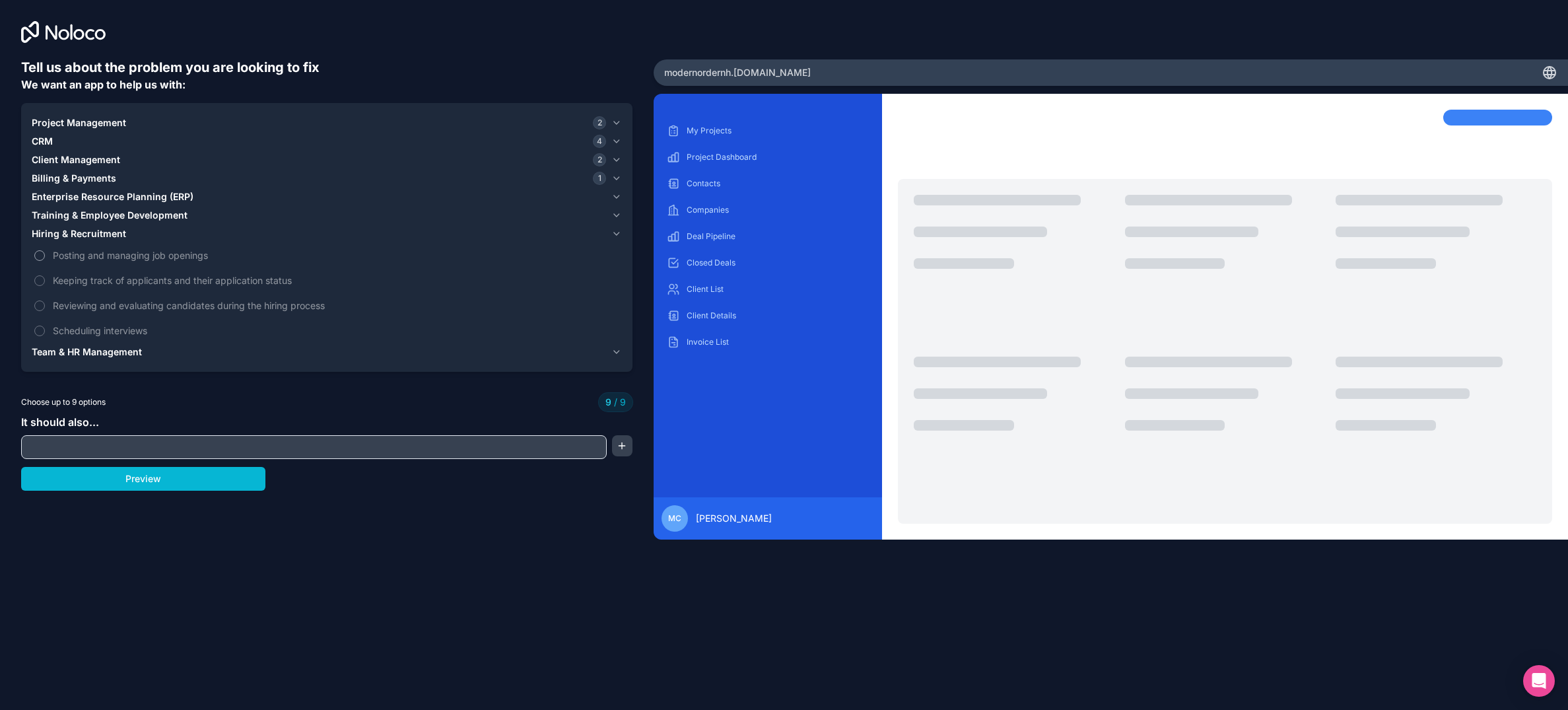
click at [82, 258] on span "Posting and managing job openings" at bounding box center [336, 255] width 567 height 14
click at [91, 227] on span "Hiring & Recruitment" at bounding box center [79, 233] width 94 height 13
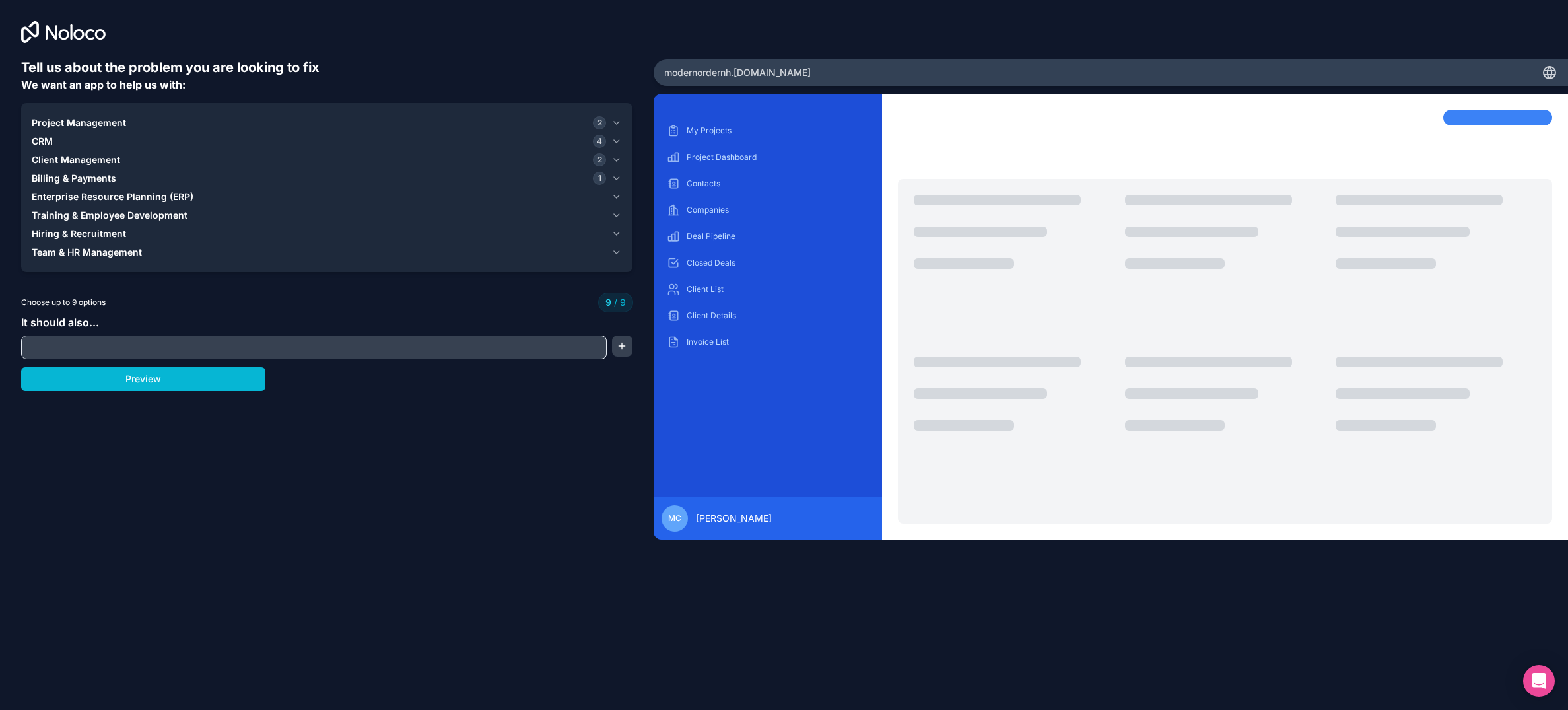
click at [81, 264] on div "Project Management 2 CRM 4 Client Management 2 Billing & Payments 1 Enterprise …" at bounding box center [327, 188] width 612 height 169
click at [86, 252] on span "Team & HR Management" at bounding box center [87, 252] width 110 height 13
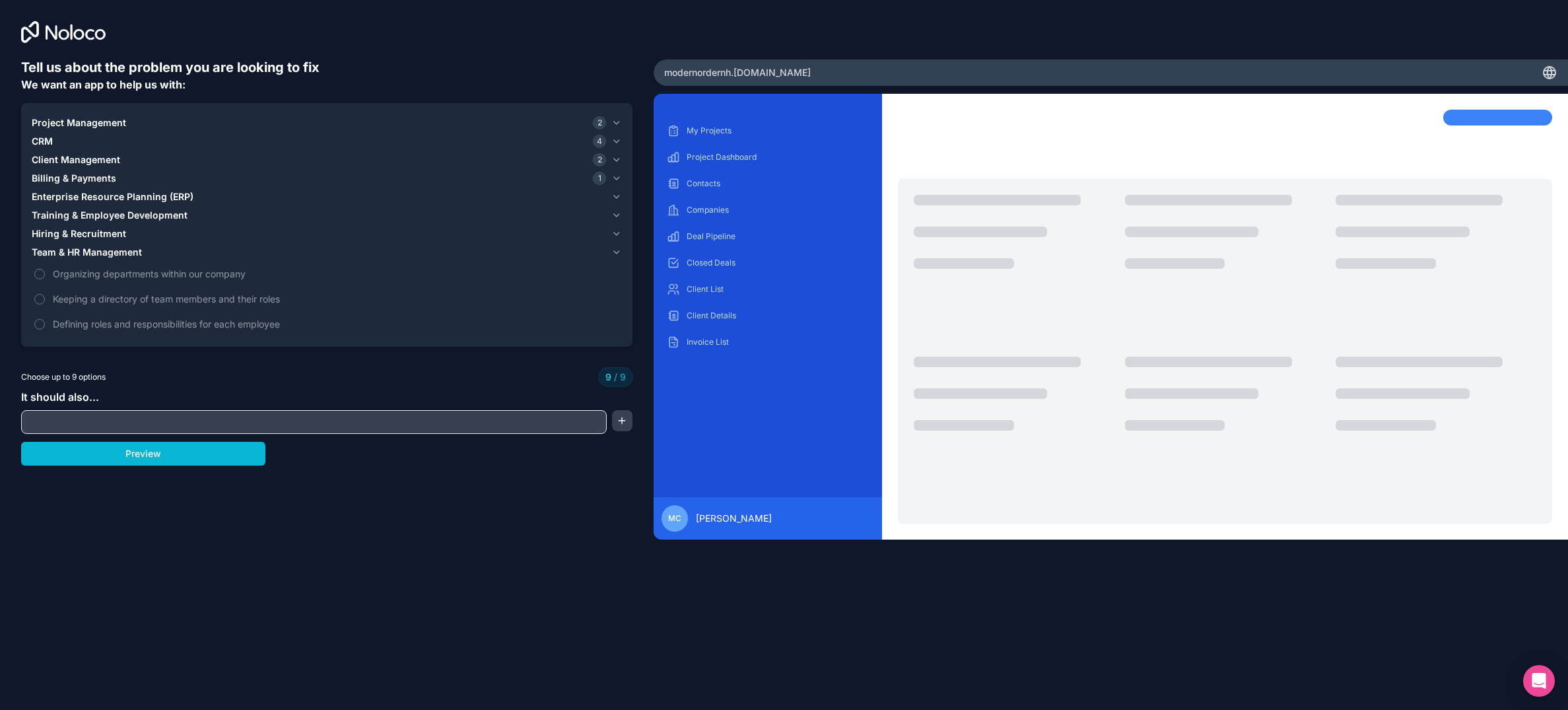
drag, startPoint x: 86, startPoint y: 251, endPoint x: 82, endPoint y: 263, distance: 12.6
click at [86, 250] on span "Team & HR Management" at bounding box center [87, 252] width 110 height 13
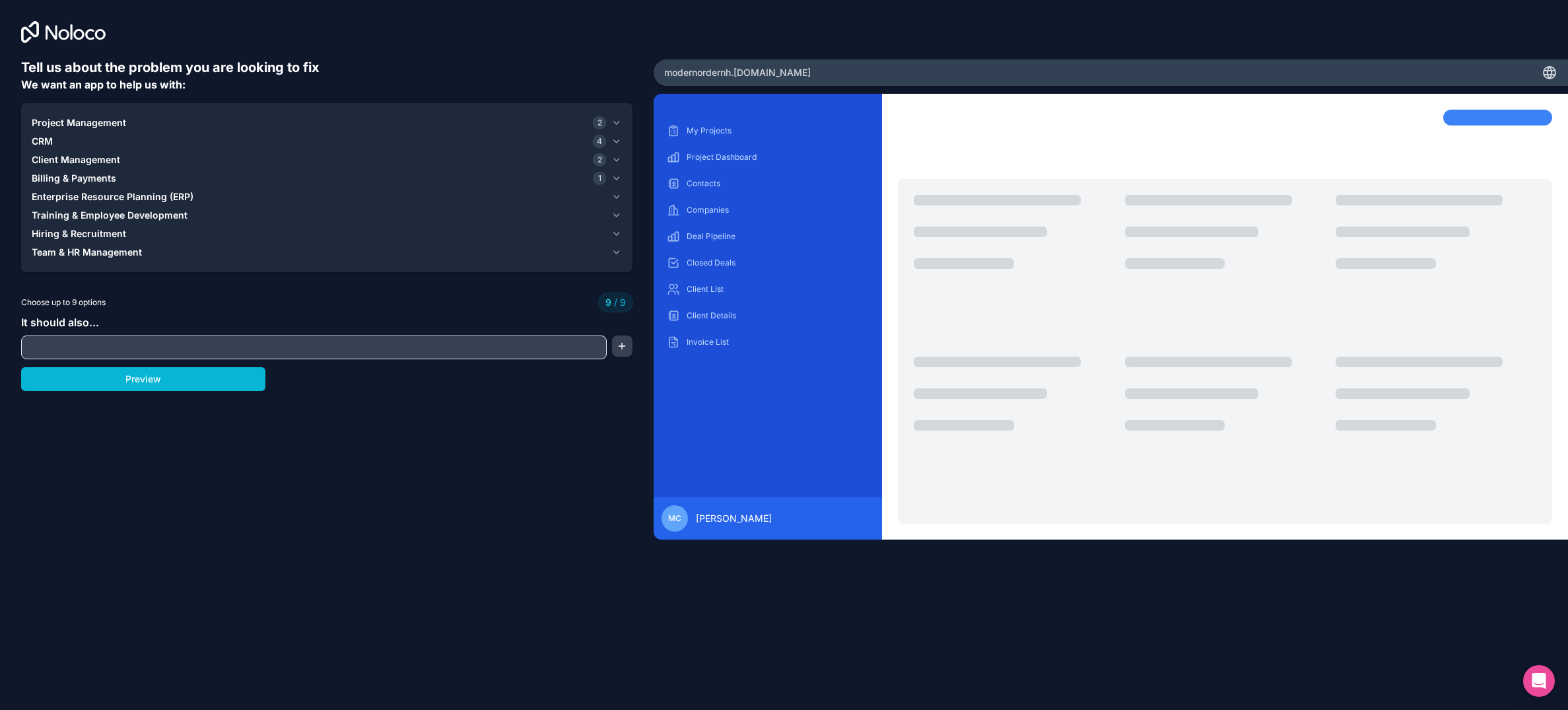
click at [73, 345] on input "text" at bounding box center [314, 347] width 579 height 18
click at [120, 122] on span "Project Management" at bounding box center [79, 122] width 94 height 13
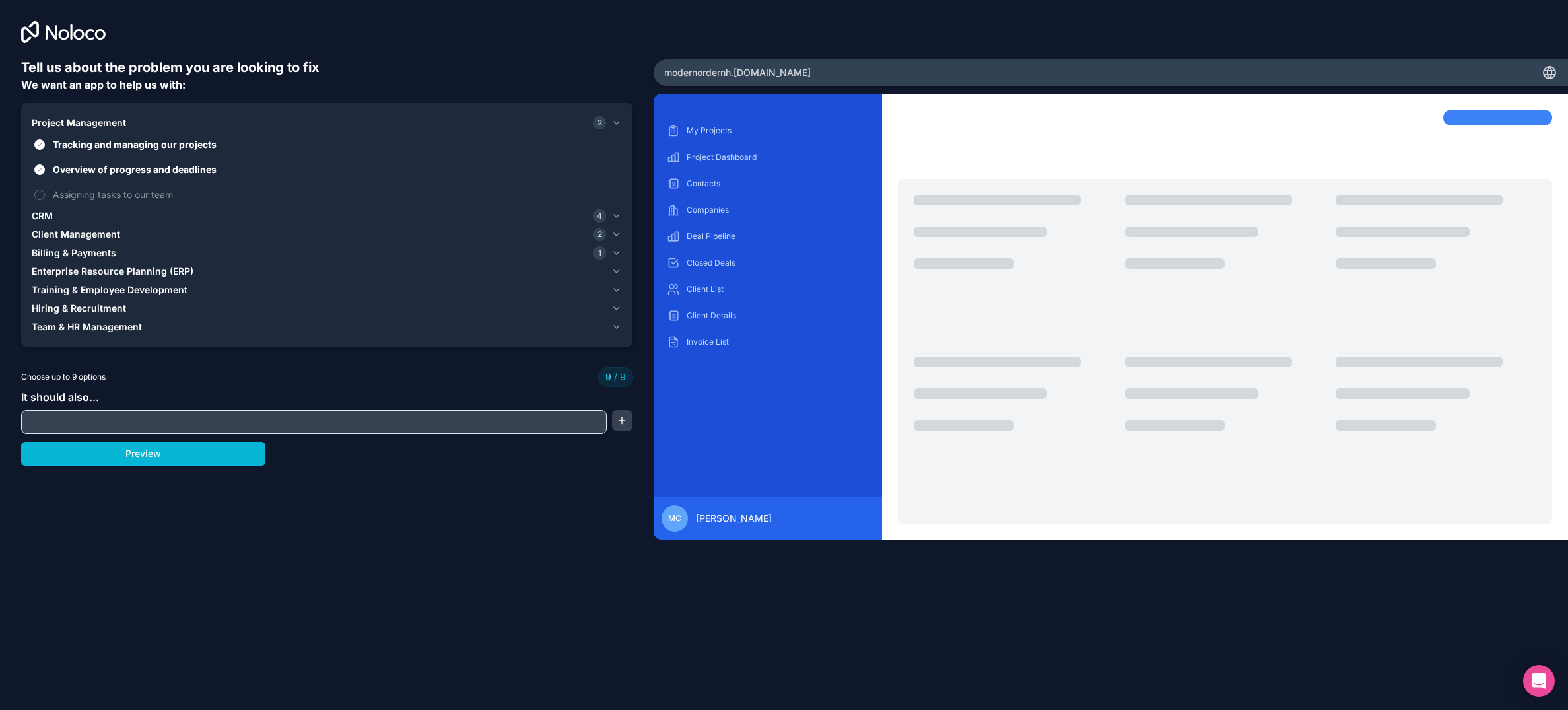
click at [120, 122] on span "Project Management" at bounding box center [79, 122] width 94 height 13
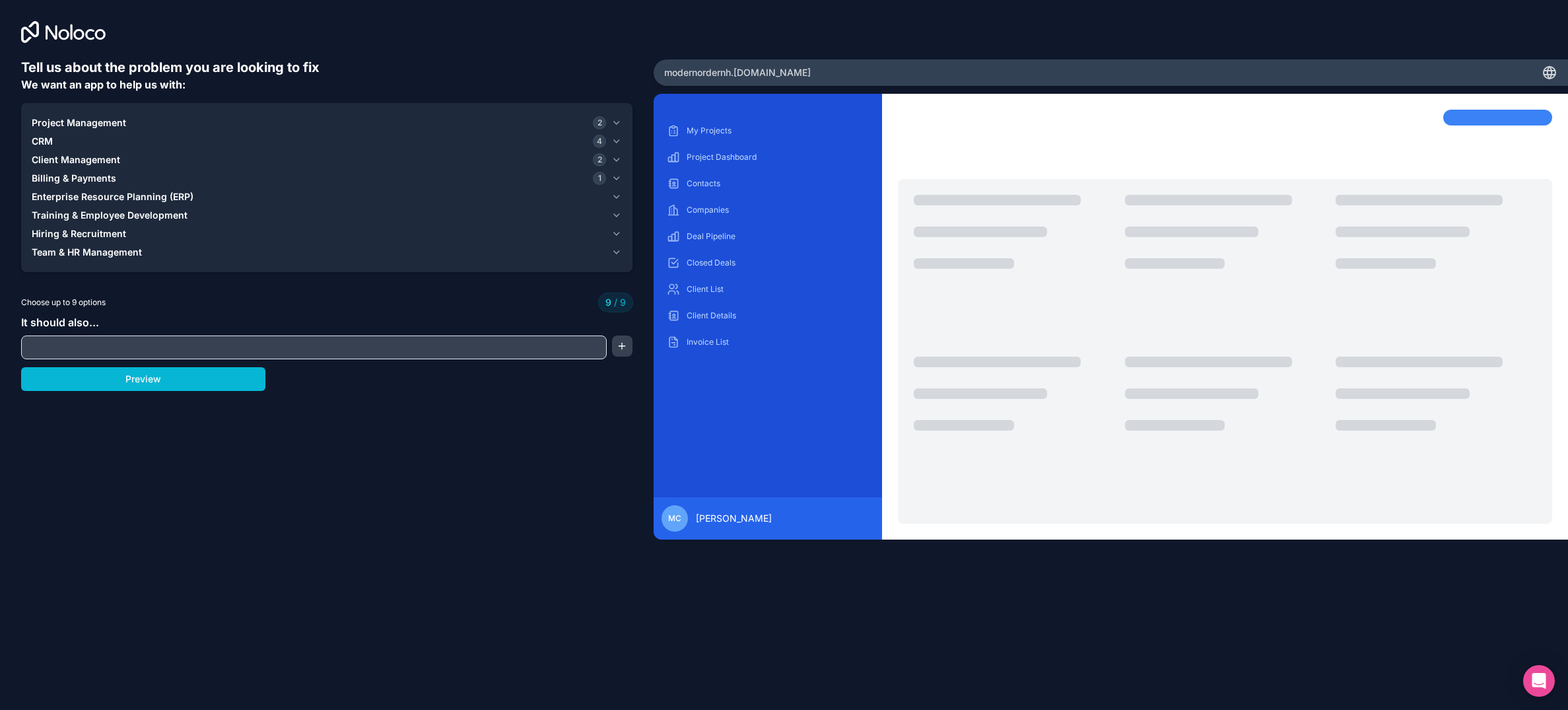
click at [101, 173] on span "Billing & Payments" at bounding box center [74, 178] width 84 height 13
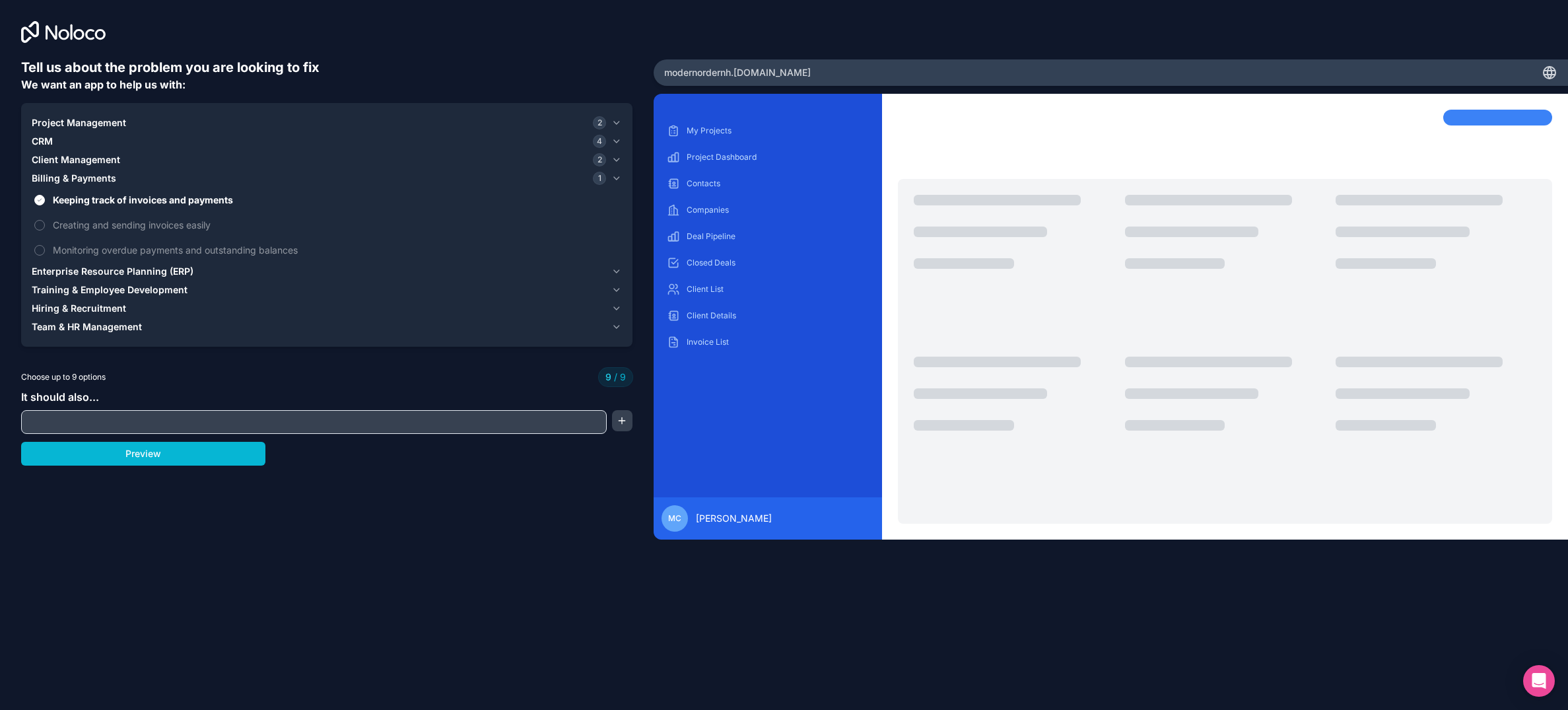
click at [101, 172] on span "Billing & Payments" at bounding box center [74, 178] width 84 height 13
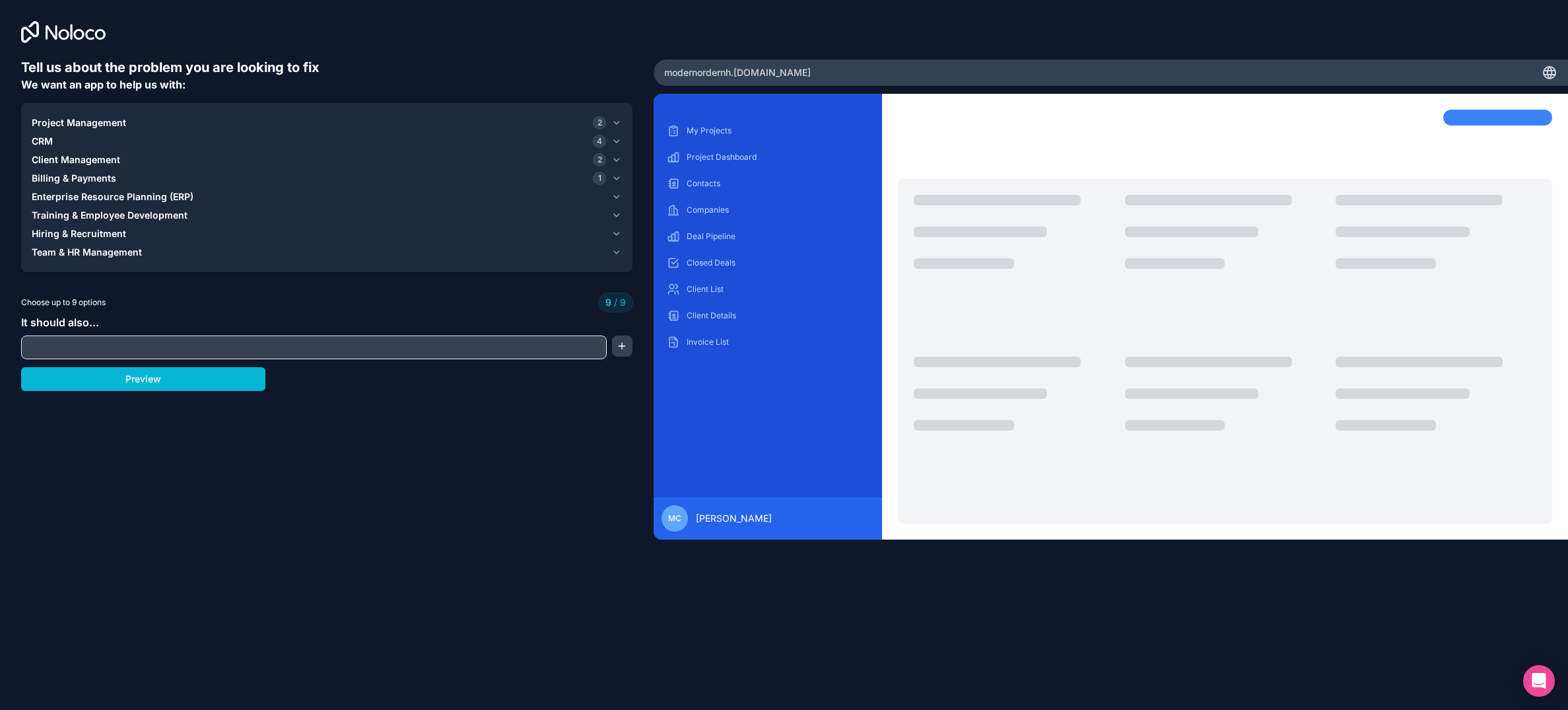
click at [104, 155] on span "Client Management" at bounding box center [76, 159] width 88 height 13
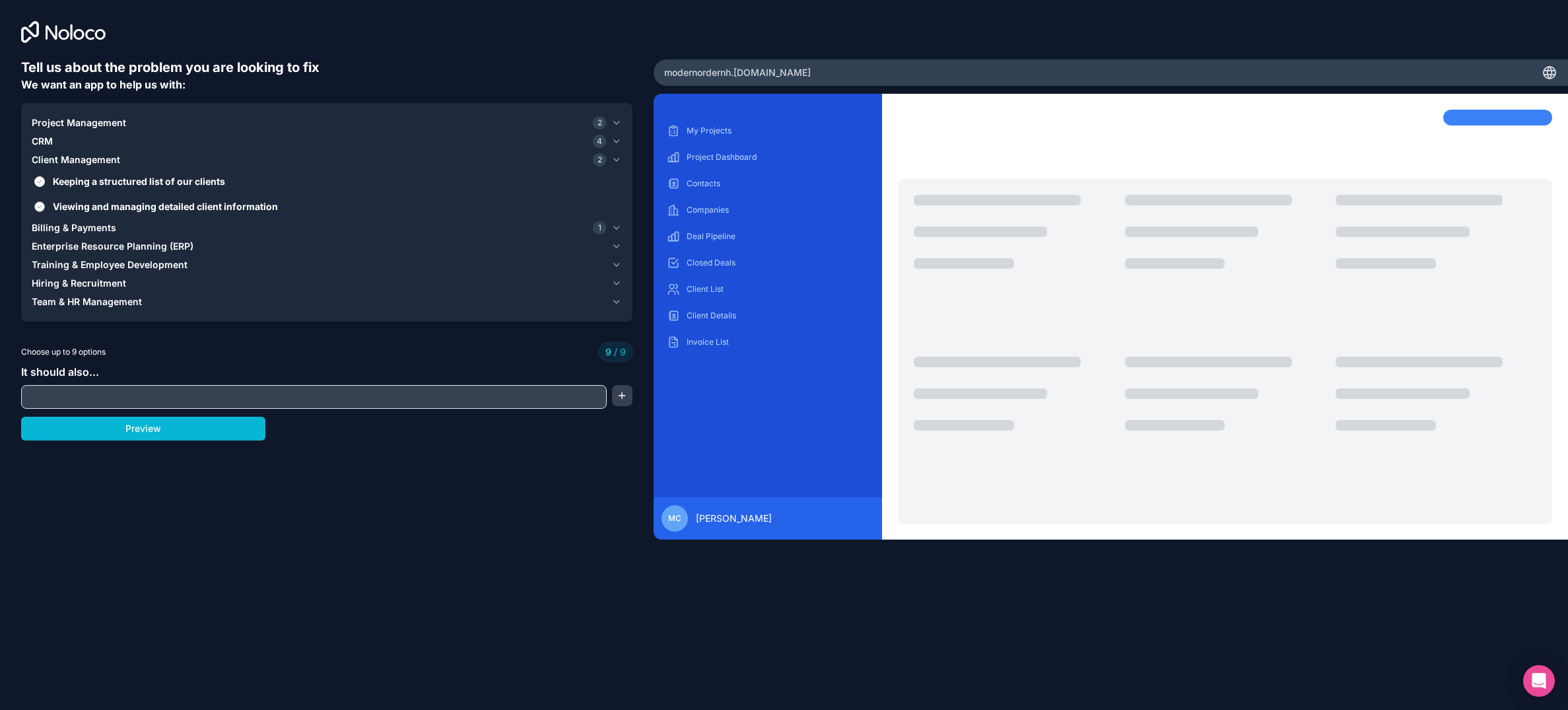
click at [87, 203] on span "Viewing and managing detailed client information" at bounding box center [336, 206] width 567 height 14
click at [45, 203] on button "Viewing and managing detailed client information" at bounding box center [40, 207] width 11 height 11
click at [83, 208] on span "Viewing and managing detailed client information" at bounding box center [336, 206] width 567 height 14
click at [45, 208] on button "Viewing and managing detailed client information" at bounding box center [40, 207] width 11 height 11
click at [82, 205] on span "Viewing and managing detailed client information" at bounding box center [336, 206] width 567 height 14
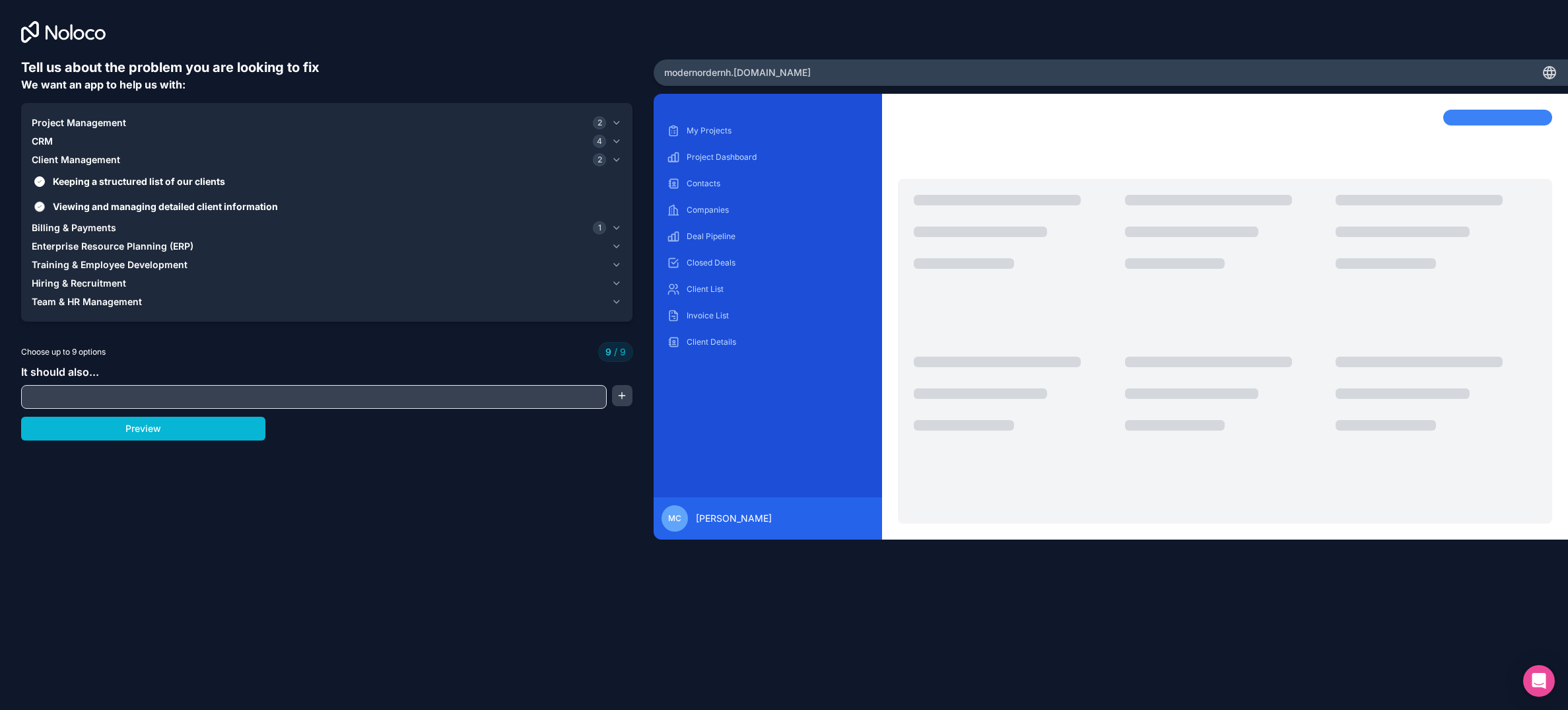
click at [45, 205] on button "Viewing and managing detailed client information" at bounding box center [40, 207] width 11 height 11
click at [73, 228] on span "Billing & Payments" at bounding box center [74, 227] width 84 height 13
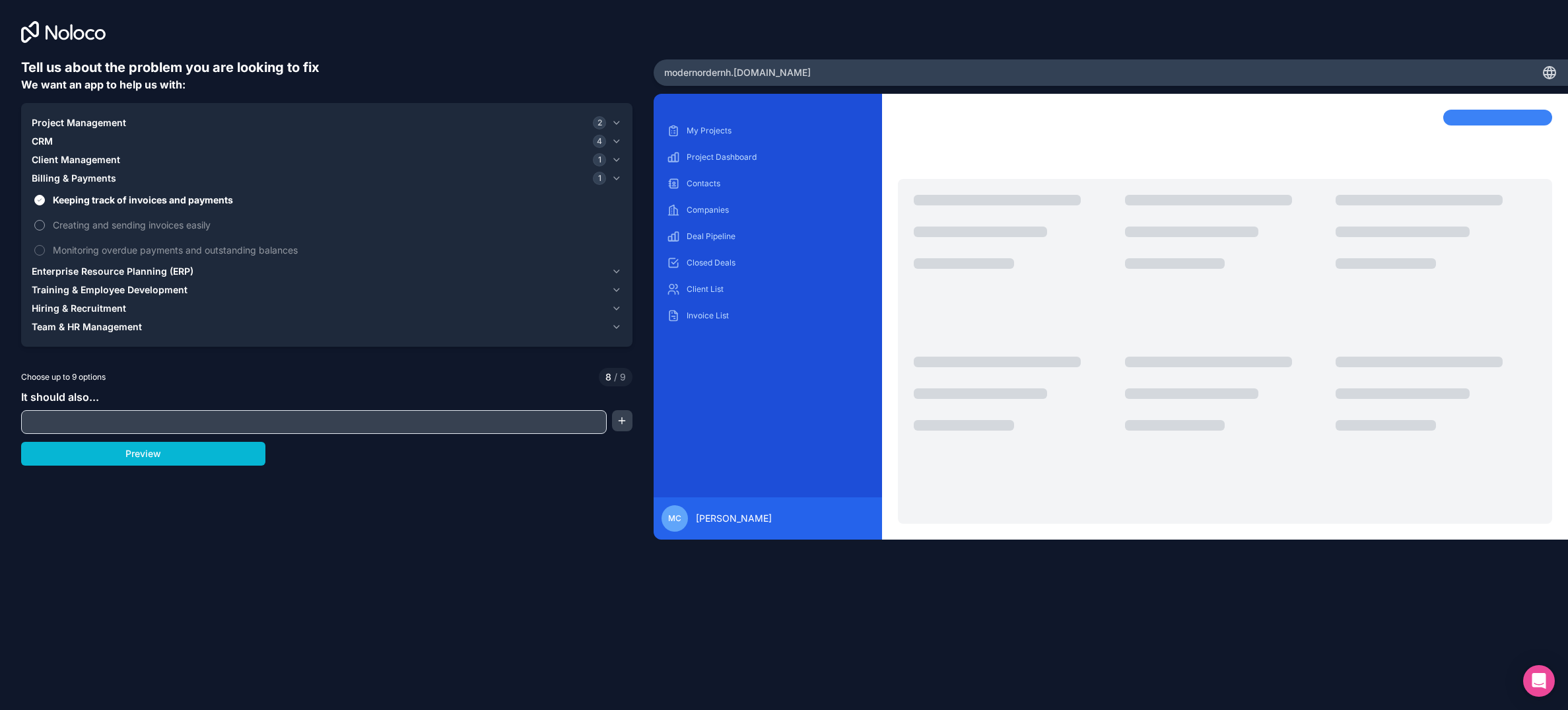
click at [86, 218] on span "Creating and sending invoices easily" at bounding box center [336, 225] width 567 height 14
click at [45, 220] on button "Creating and sending invoices easily" at bounding box center [40, 226] width 11 height 11
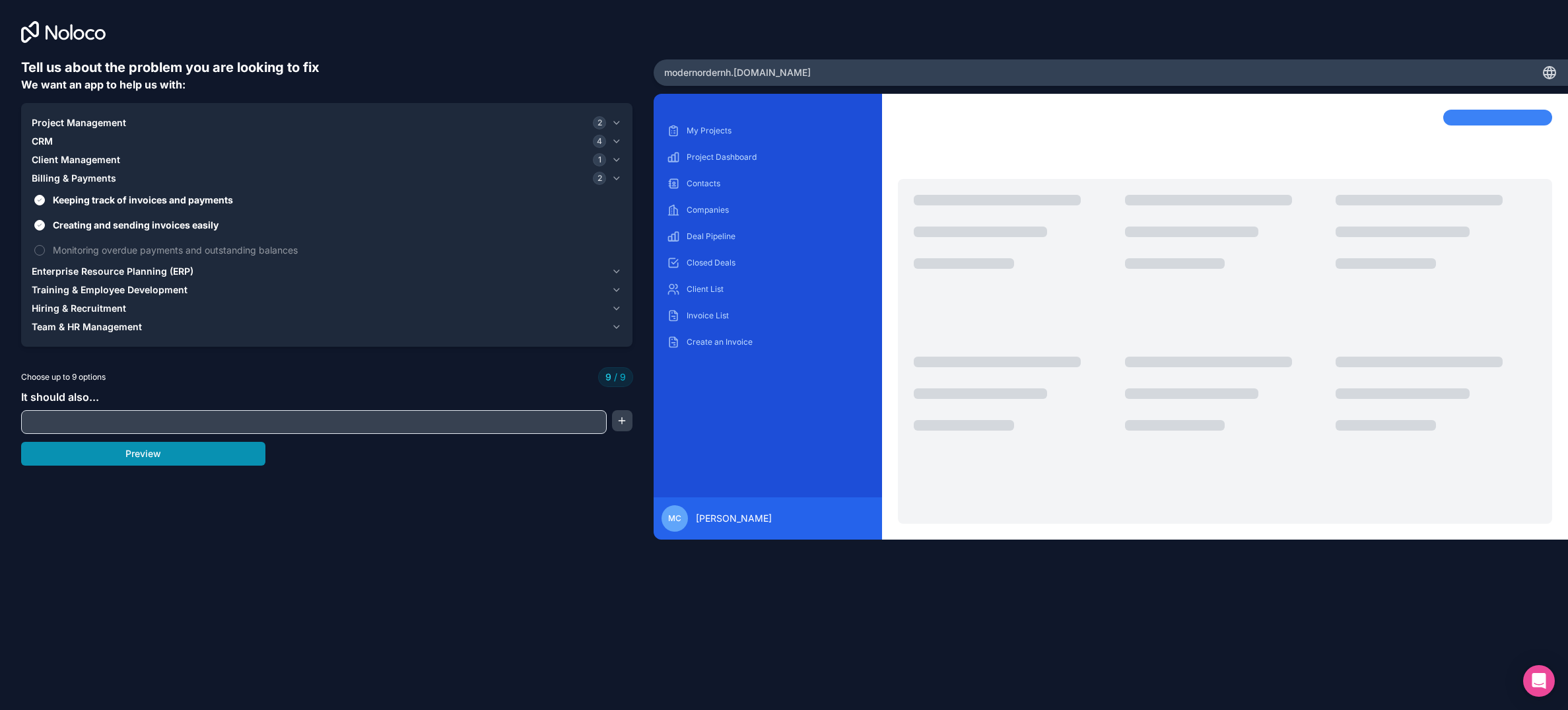
click at [120, 447] on button "Preview" at bounding box center [143, 454] width 244 height 24
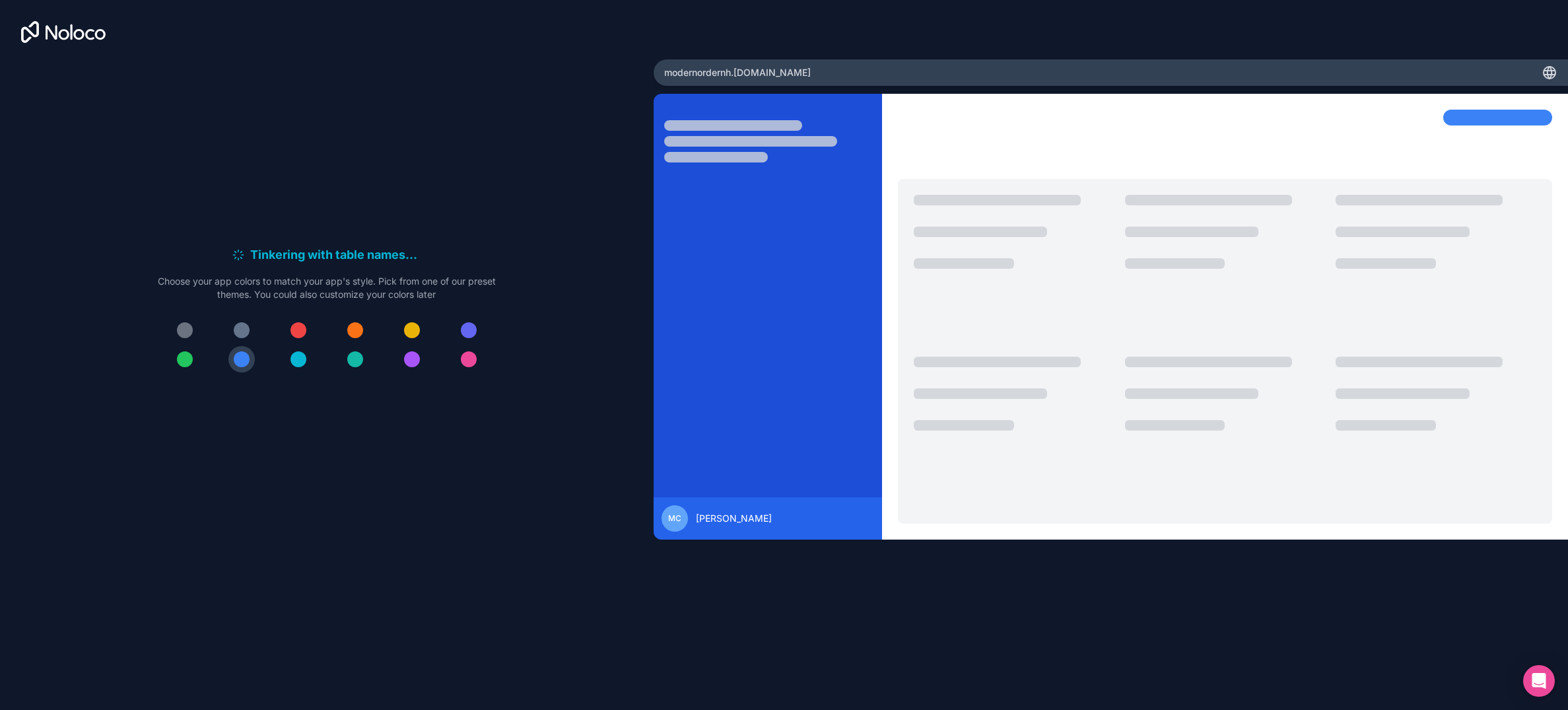
click at [193, 328] on button at bounding box center [185, 330] width 27 height 27
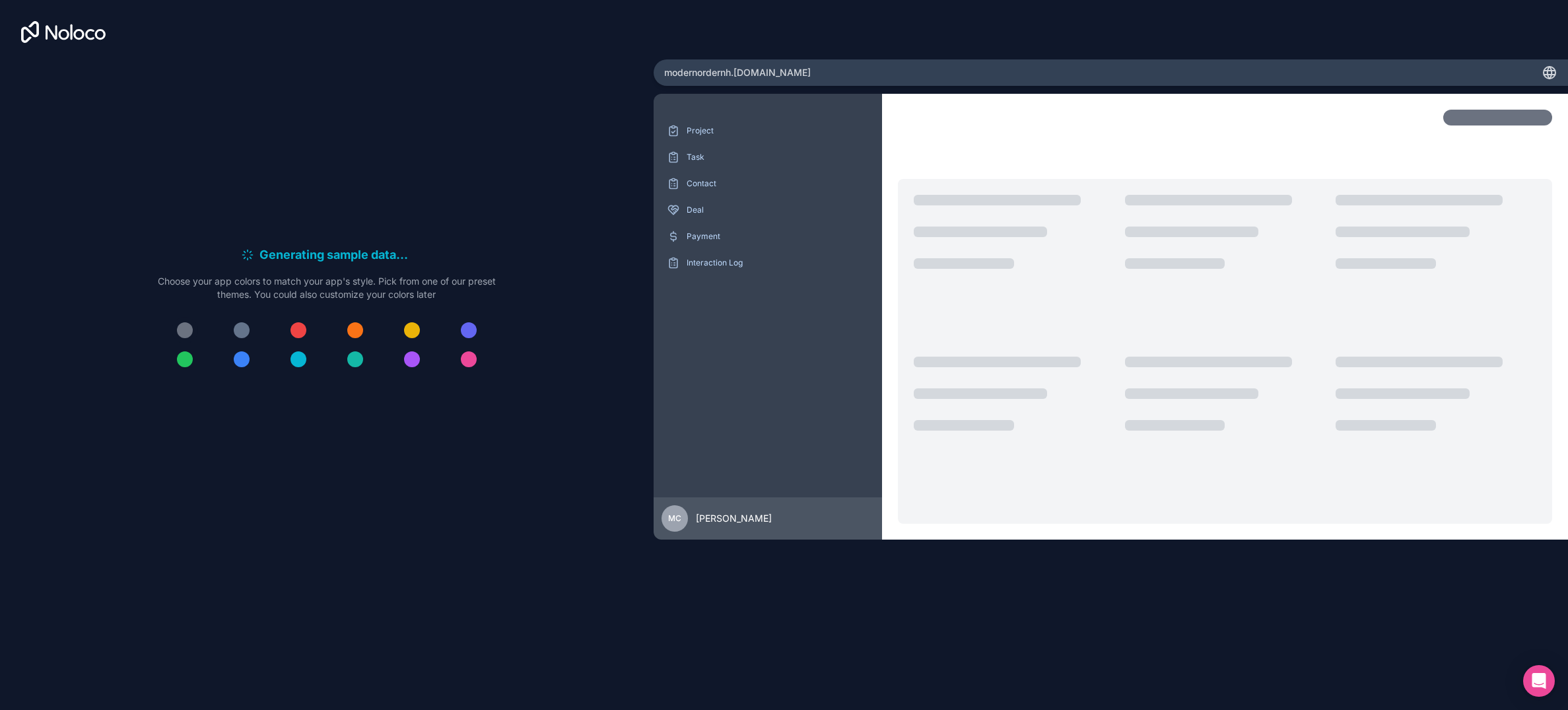
click at [186, 333] on div at bounding box center [184, 330] width 16 height 16
click at [1062, 574] on div "Project Task Contact Deal Payment Interaction Log MC MICHAEL CUTLER" at bounding box center [1111, 373] width 915 height 558
